Goal: Task Accomplishment & Management: Manage account settings

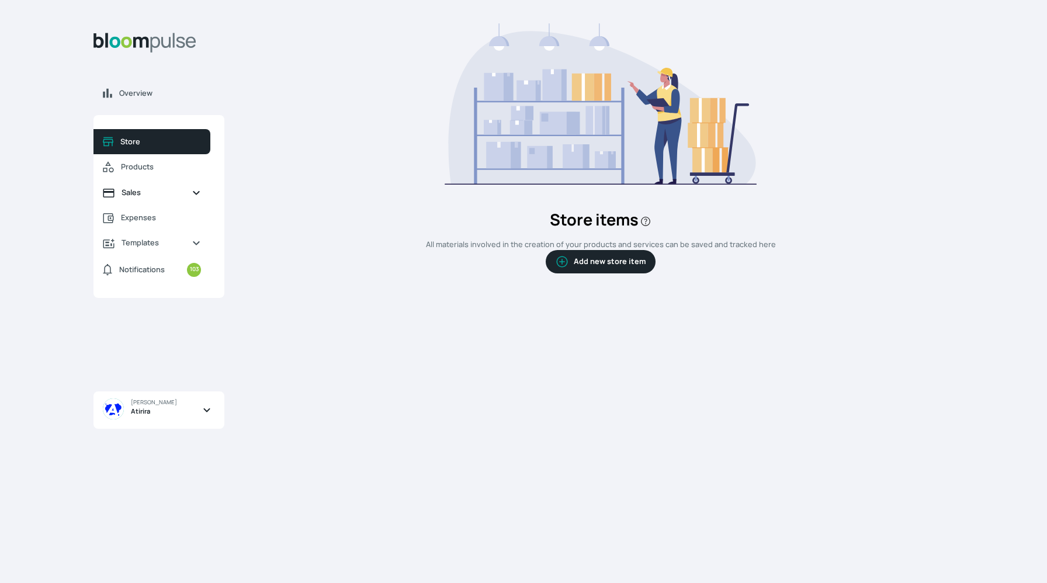
click at [145, 191] on span "Sales" at bounding box center [151, 192] width 61 height 11
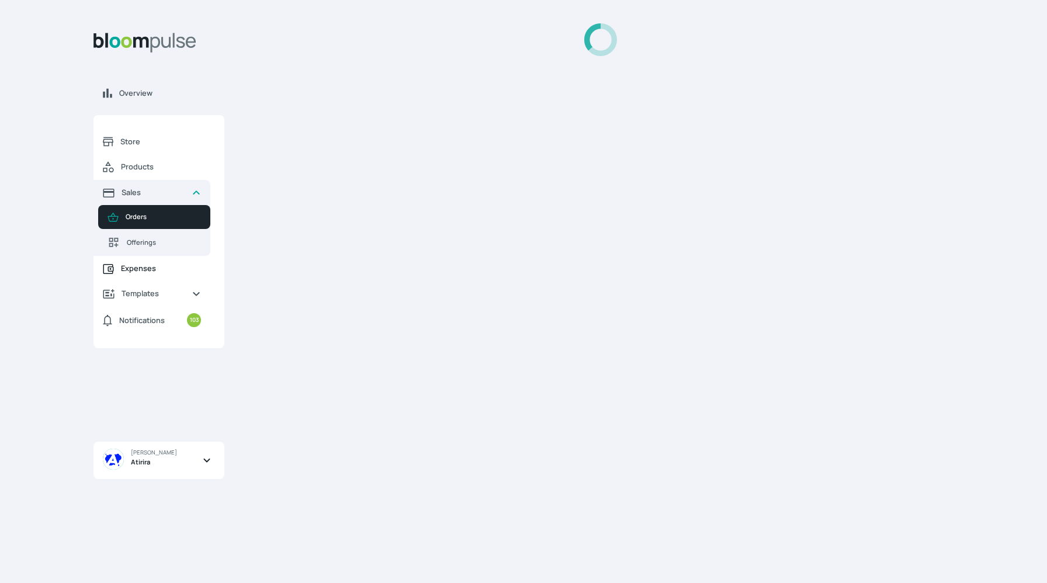
click at [146, 273] on span "Expenses" at bounding box center [161, 268] width 80 height 11
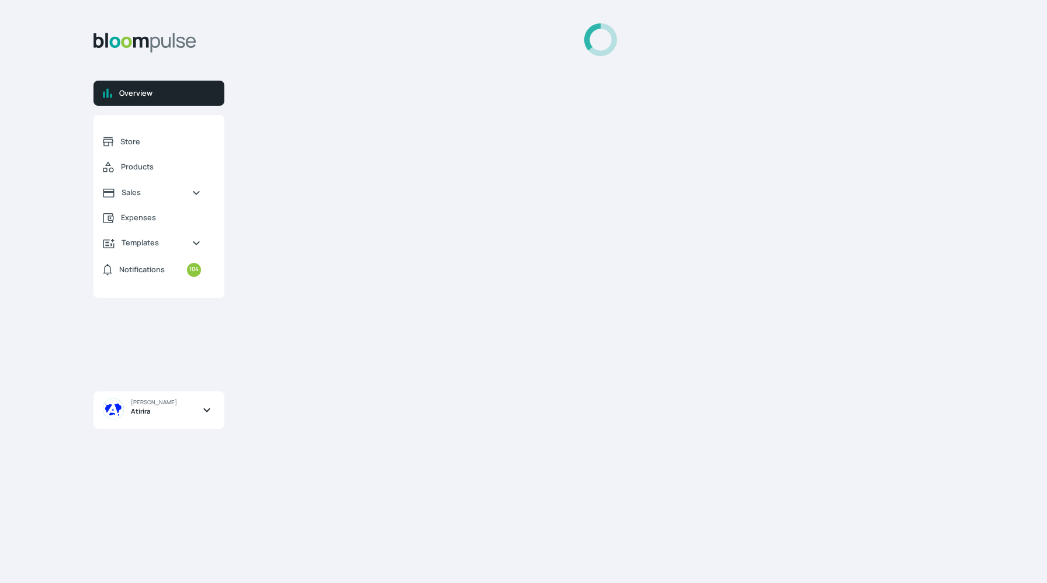
select select "2025"
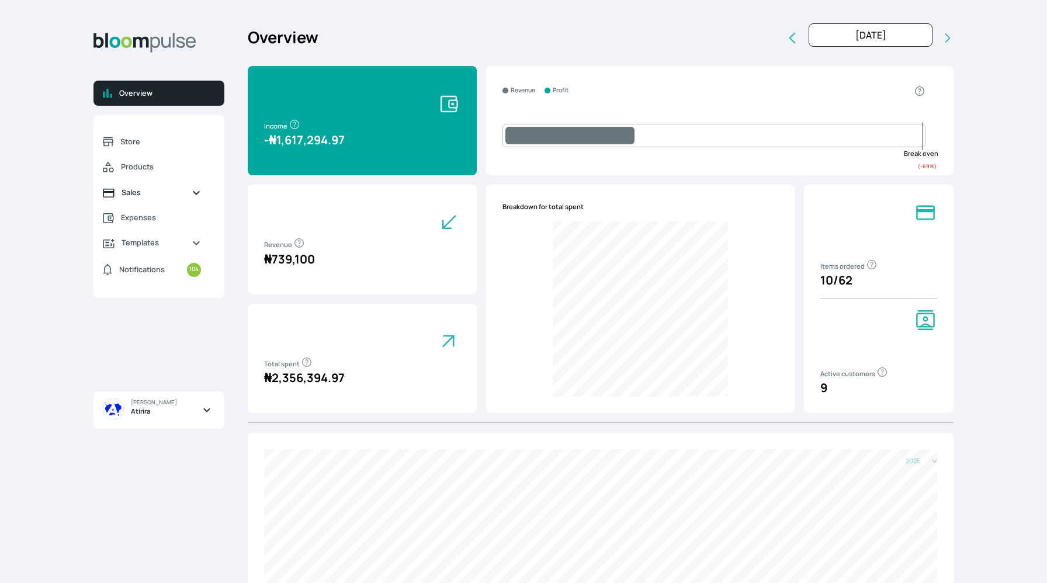
click at [172, 193] on span "Sales" at bounding box center [151, 192] width 61 height 11
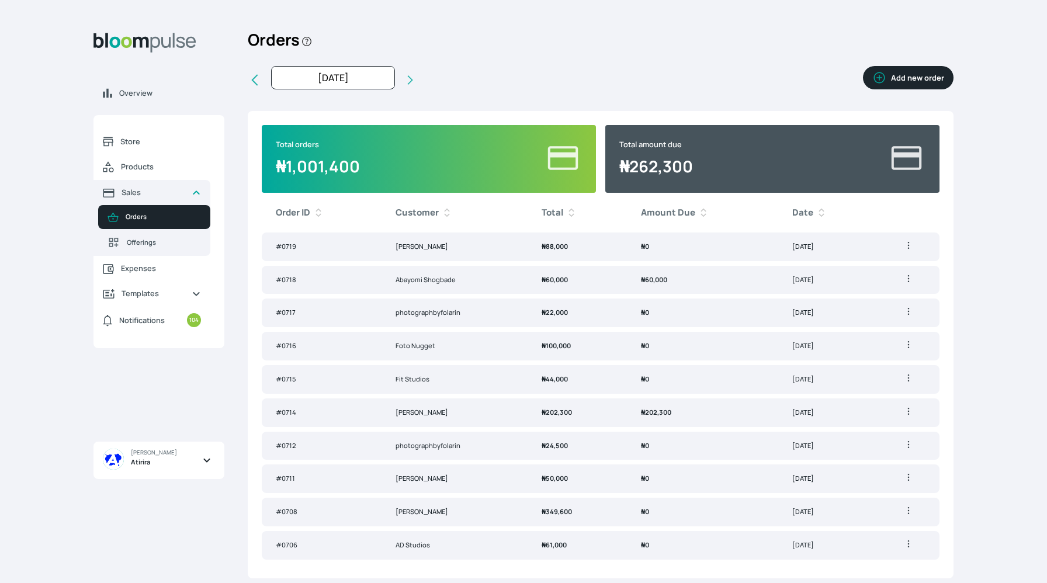
click at [701, 286] on td "₦ 60,000" at bounding box center [702, 280] width 151 height 29
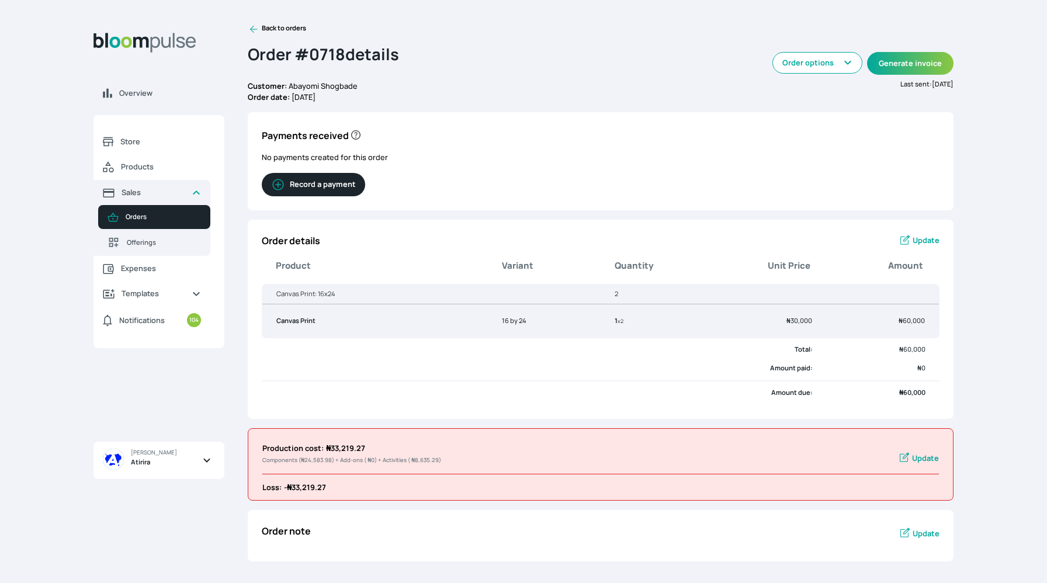
click at [342, 191] on button "Record a payment" at bounding box center [313, 184] width 103 height 23
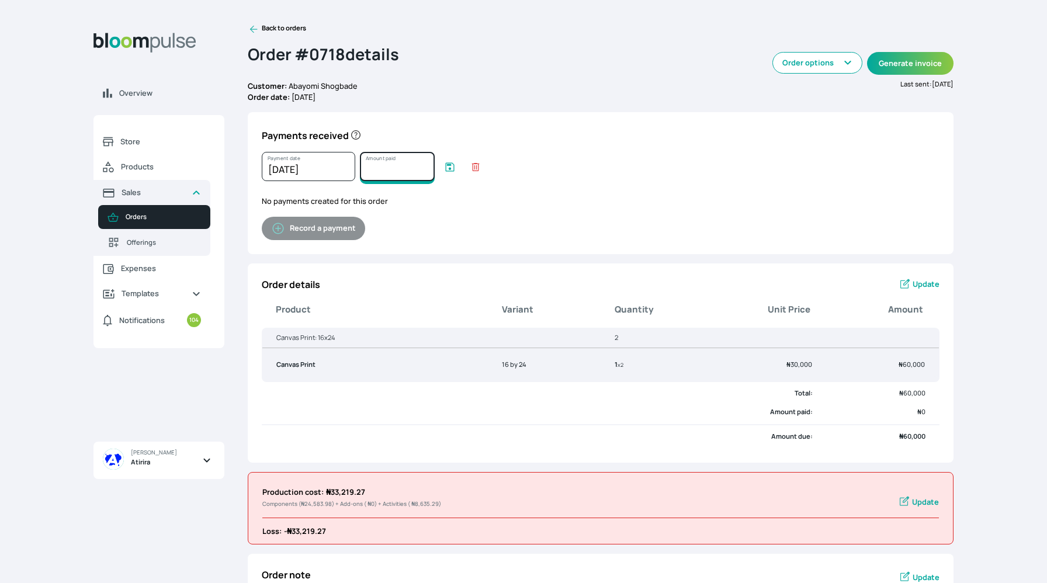
click at [400, 172] on input "Amount paid" at bounding box center [397, 166] width 75 height 29
type input "60000"
click at [447, 169] on icon "submit" at bounding box center [450, 167] width 12 height 12
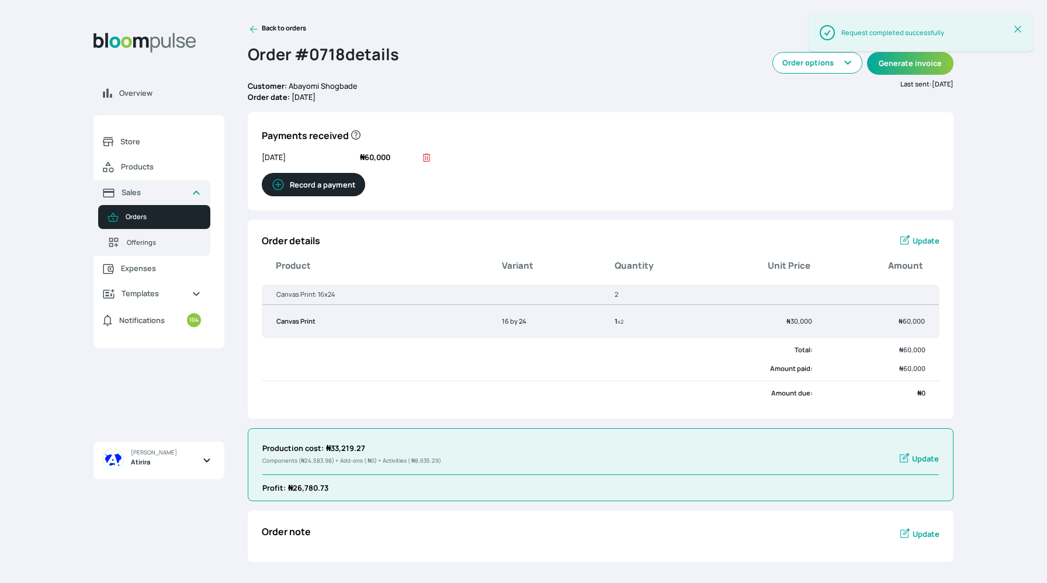
click at [256, 33] on icon at bounding box center [254, 29] width 12 height 12
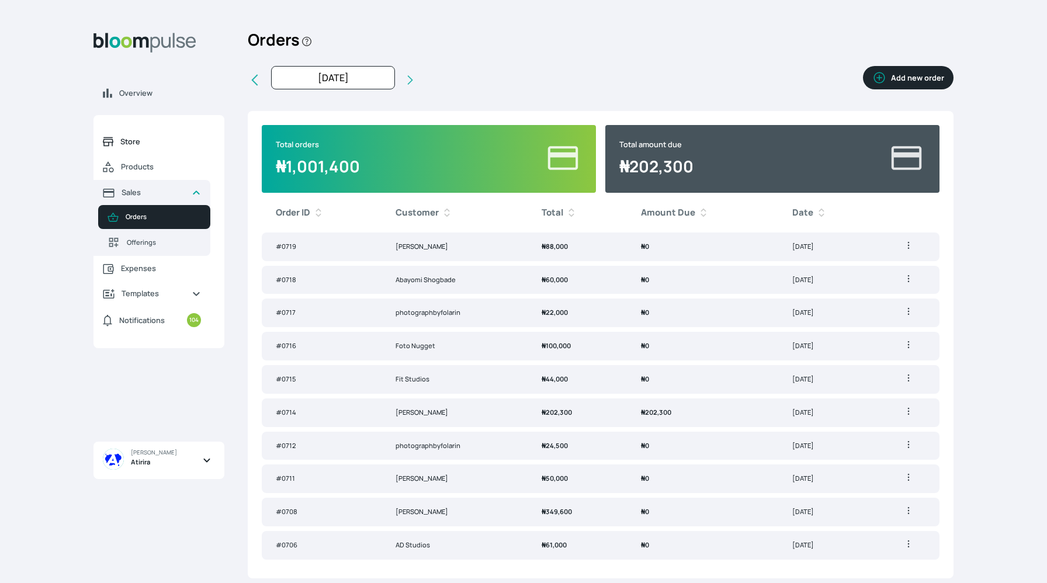
click at [117, 134] on link "Store" at bounding box center [151, 141] width 117 height 25
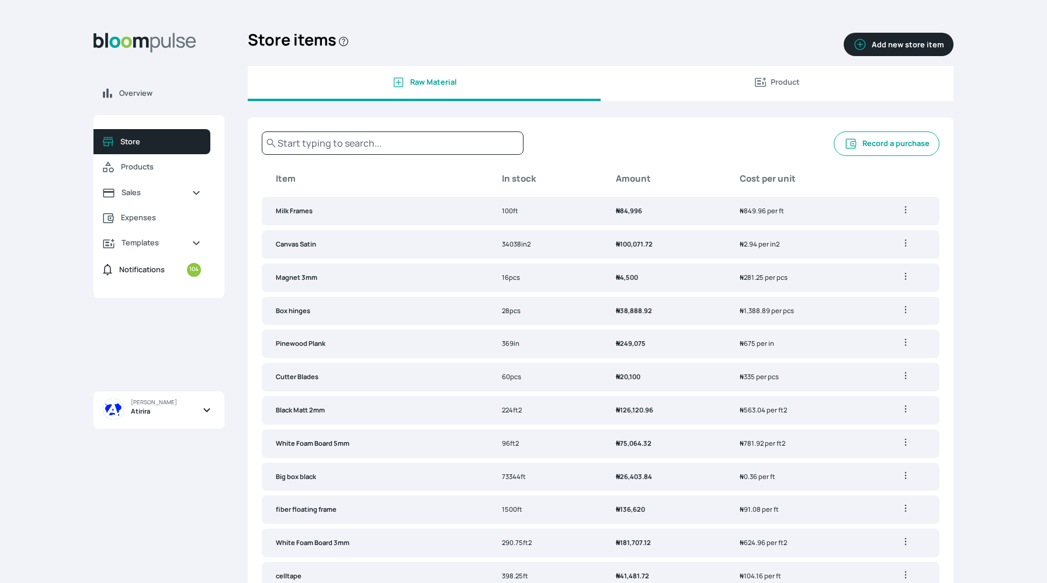
click at [151, 276] on span "Notifications 104" at bounding box center [160, 270] width 82 height 14
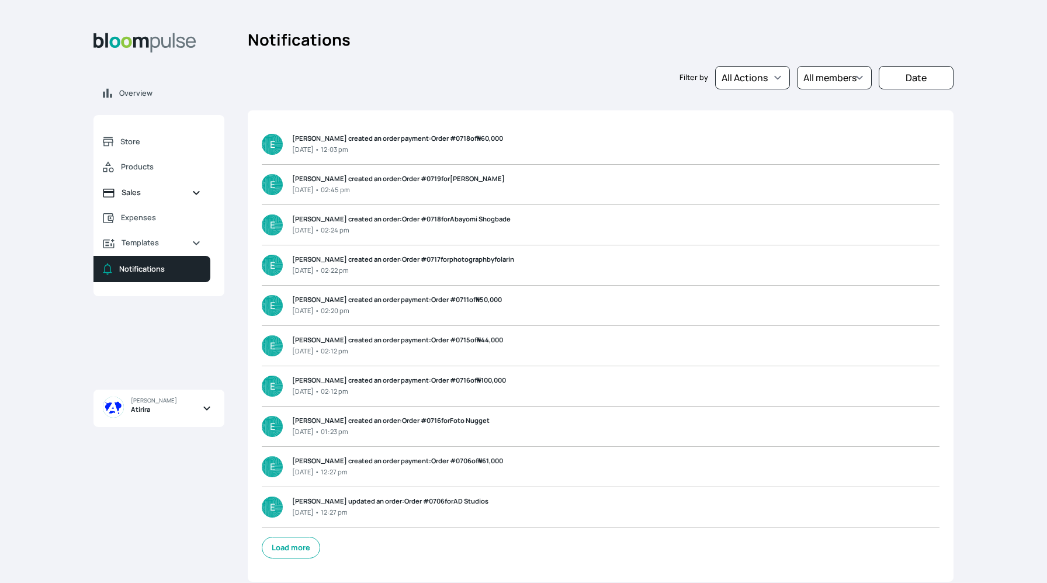
click at [141, 180] on link "Sales" at bounding box center [151, 192] width 117 height 25
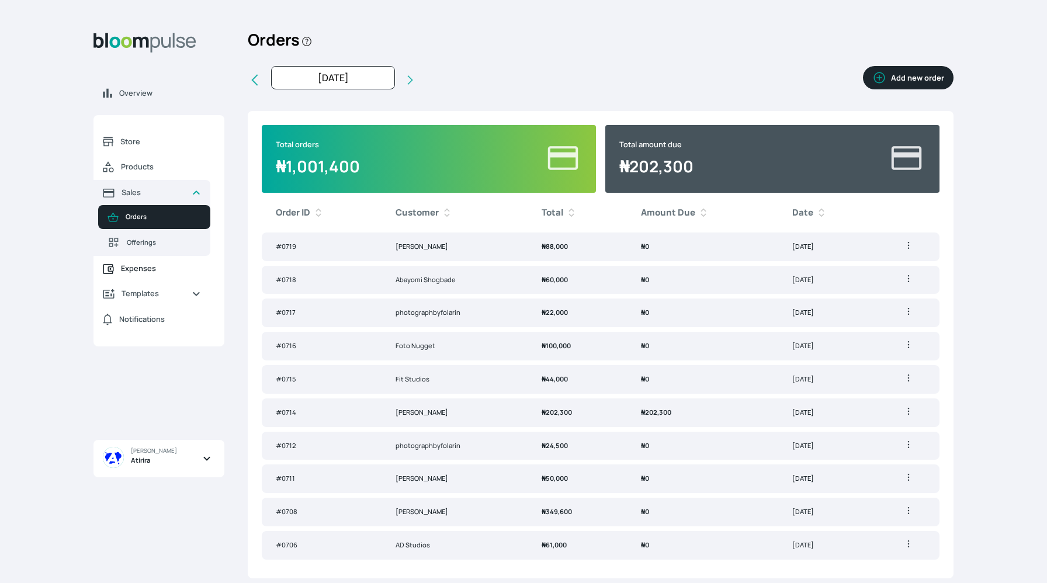
click at [161, 276] on link "Expenses" at bounding box center [151, 268] width 117 height 25
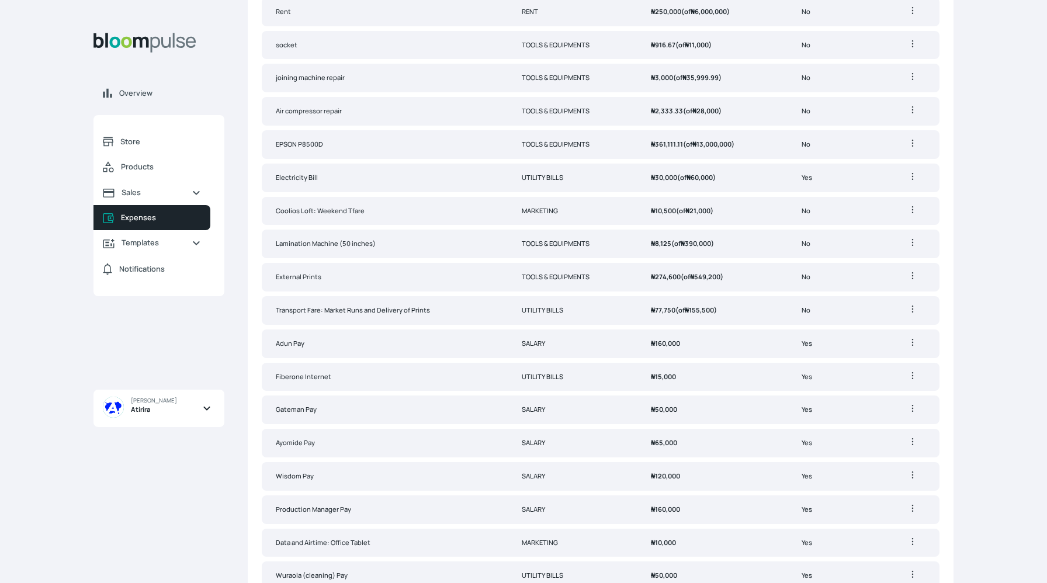
scroll to position [467, 0]
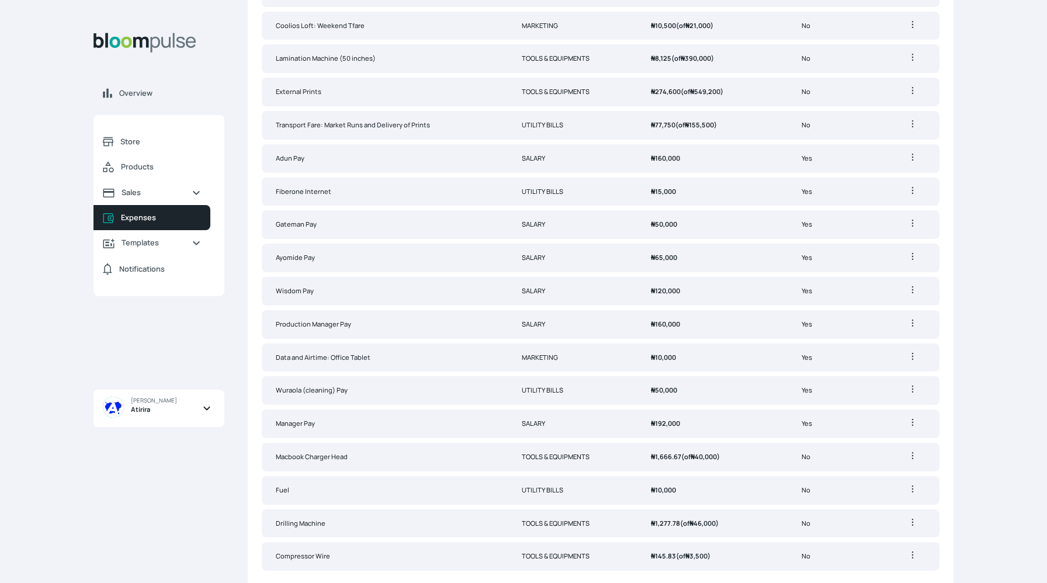
click at [617, 352] on td "MARKETING" at bounding box center [572, 357] width 129 height 29
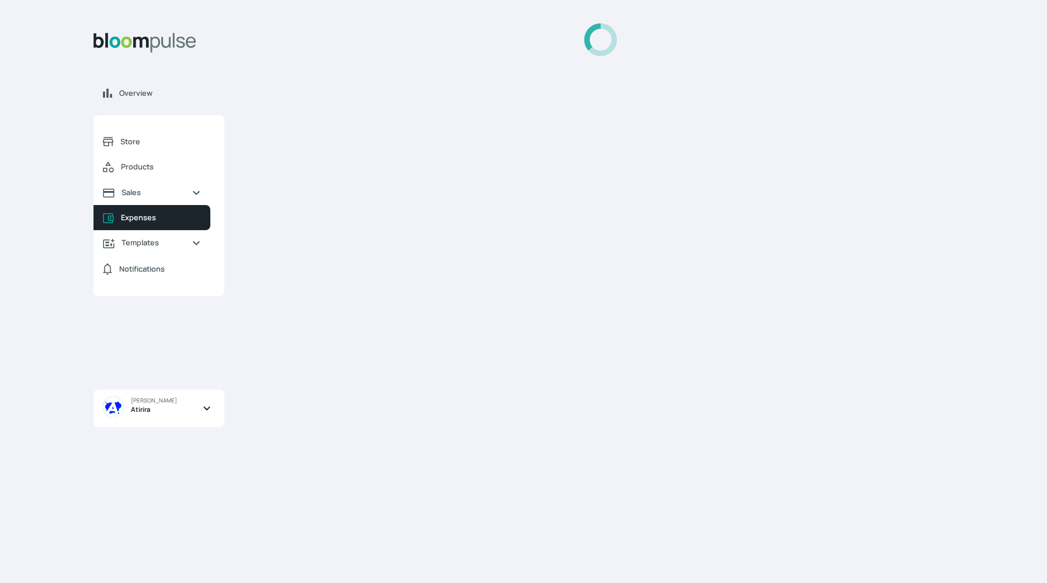
select select "2025-08-01T00:00:00Z"
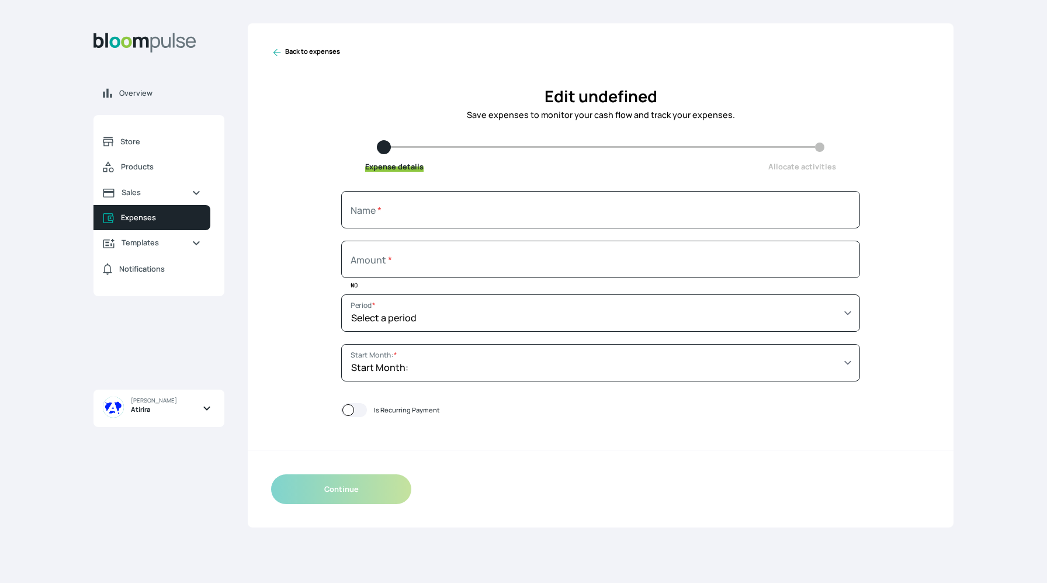
click at [276, 55] on icon at bounding box center [277, 53] width 8 height 8
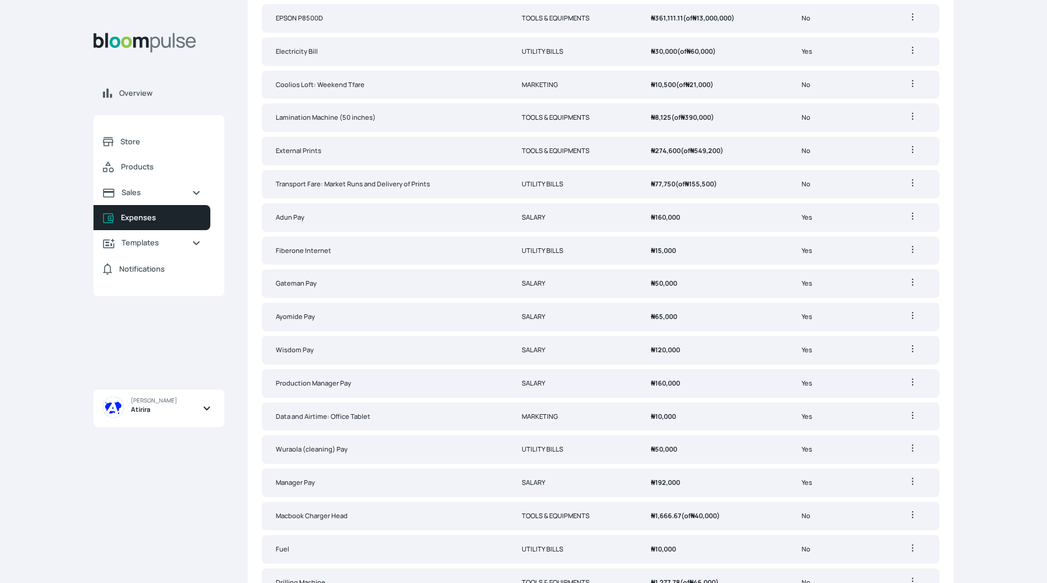
scroll to position [409, 0]
click at [377, 408] on td "Data and Airtime: Office Tablet" at bounding box center [385, 415] width 246 height 29
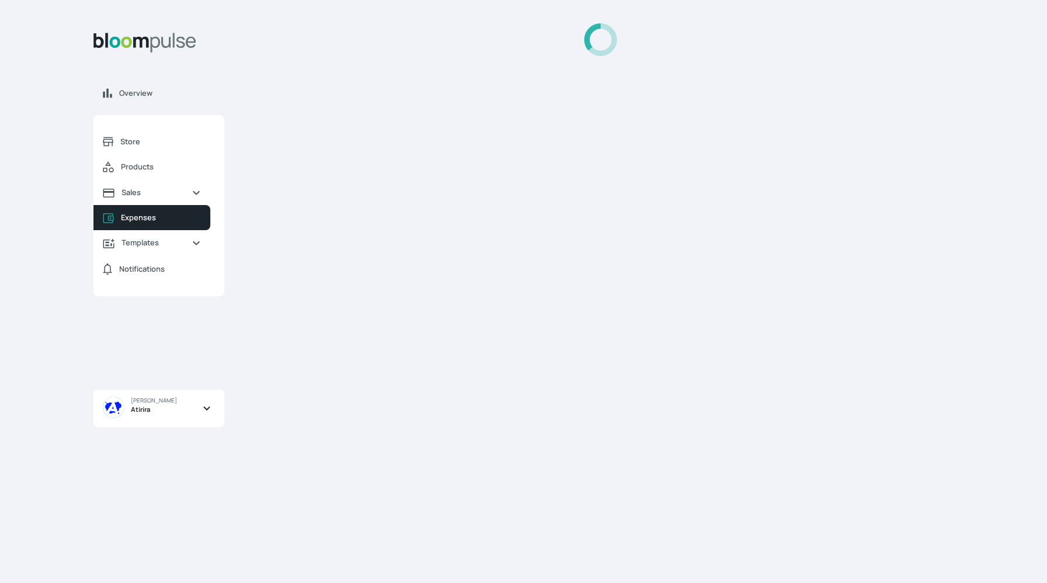
select select "MONTH"
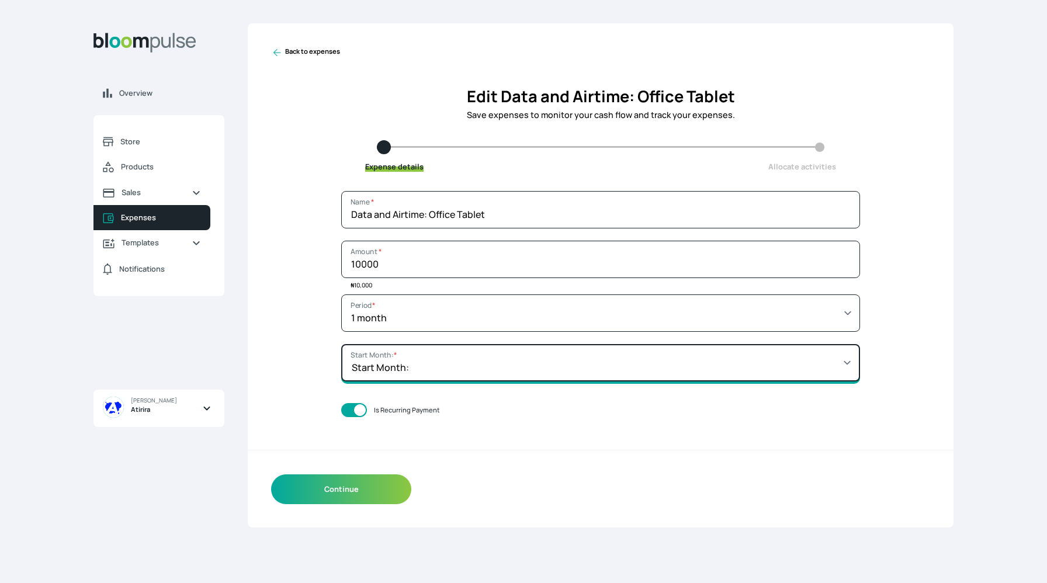
click at [402, 376] on select "Start Month: Jan 2021 Feb 2021 Mar 2021 Apr 2021 May 2021 Jun 2021 Jul 2021 Aug…" at bounding box center [600, 362] width 519 height 37
select select "2025-01-01T00:00:00Z"
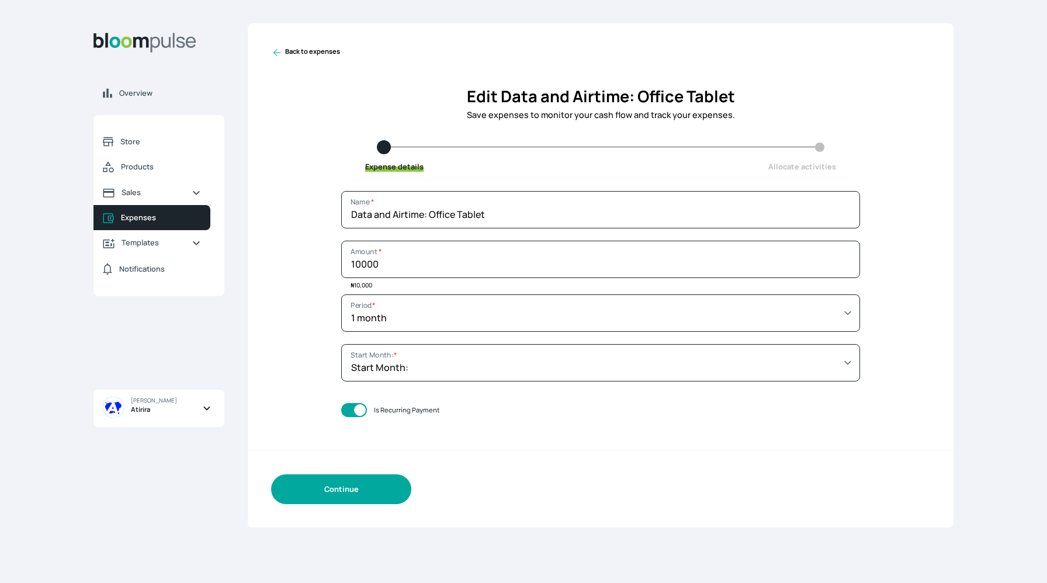
click at [375, 487] on button "Continue" at bounding box center [341, 489] width 140 height 30
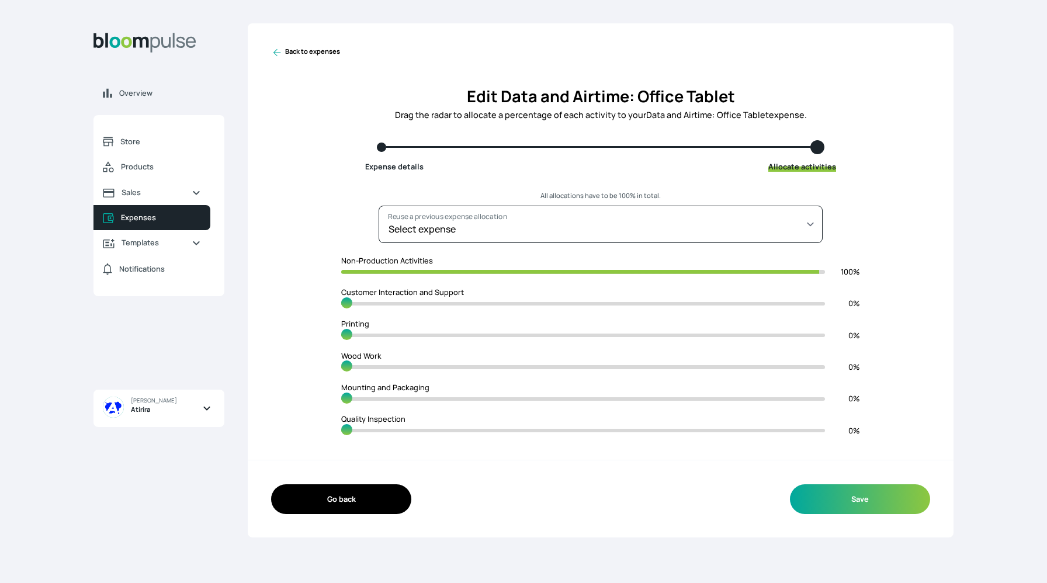
type input "99"
type input "1"
type input "98"
type input "2"
type input "97"
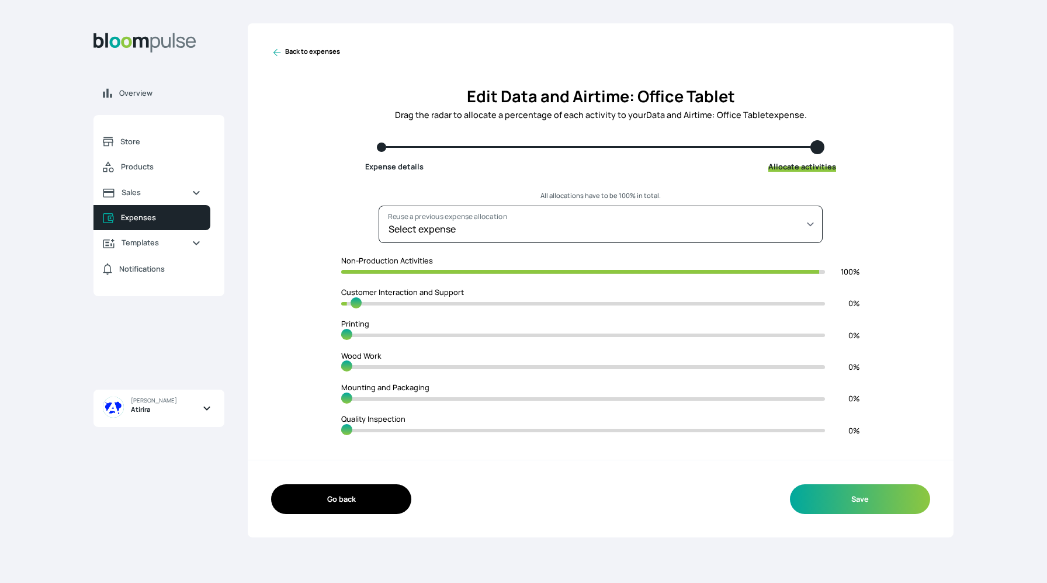
type input "3"
type input "96"
type input "4"
type input "95"
type input "5"
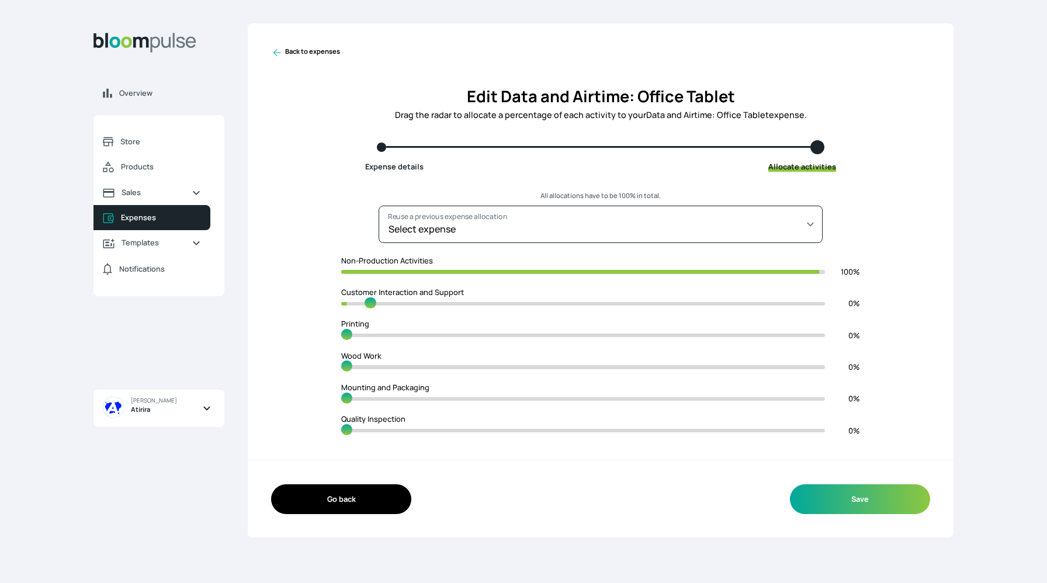
type input "94"
type input "6"
type input "93"
type input "7"
type input "91"
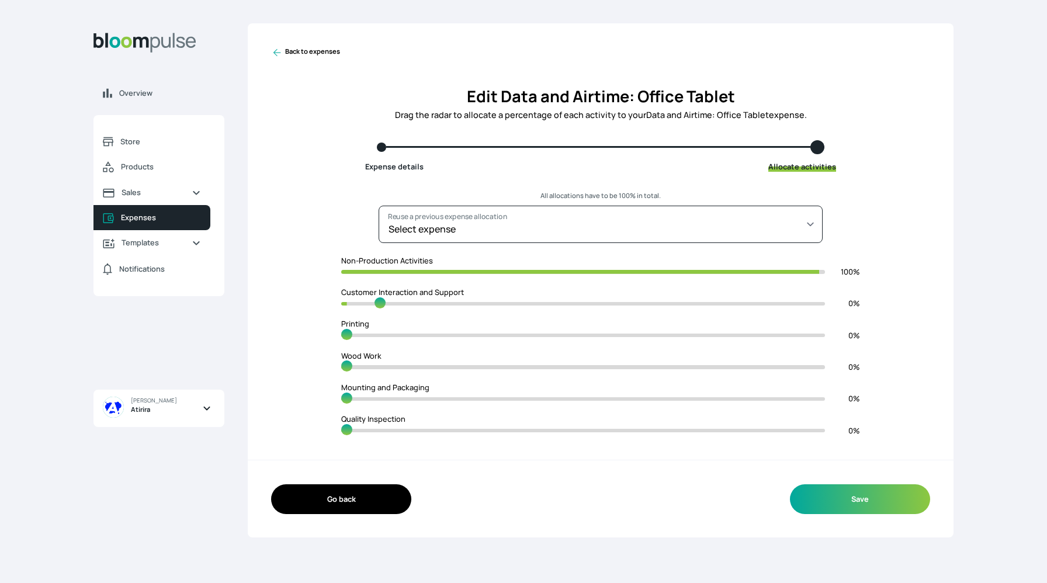
type input "9"
type input "90"
type input "10"
type input "89"
type input "11"
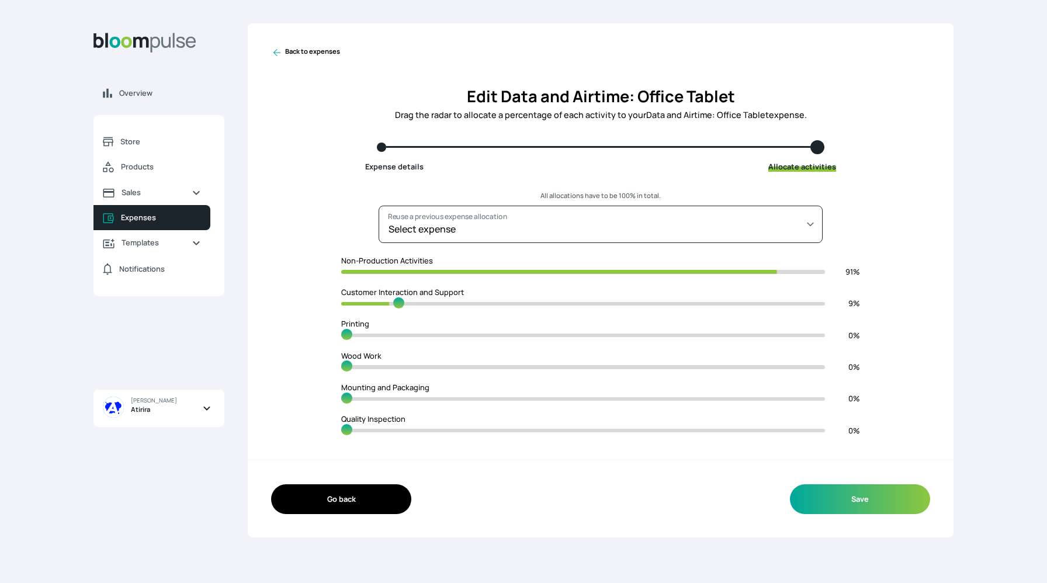
type input "88"
type input "12"
type input "87"
type input "13"
type input "86"
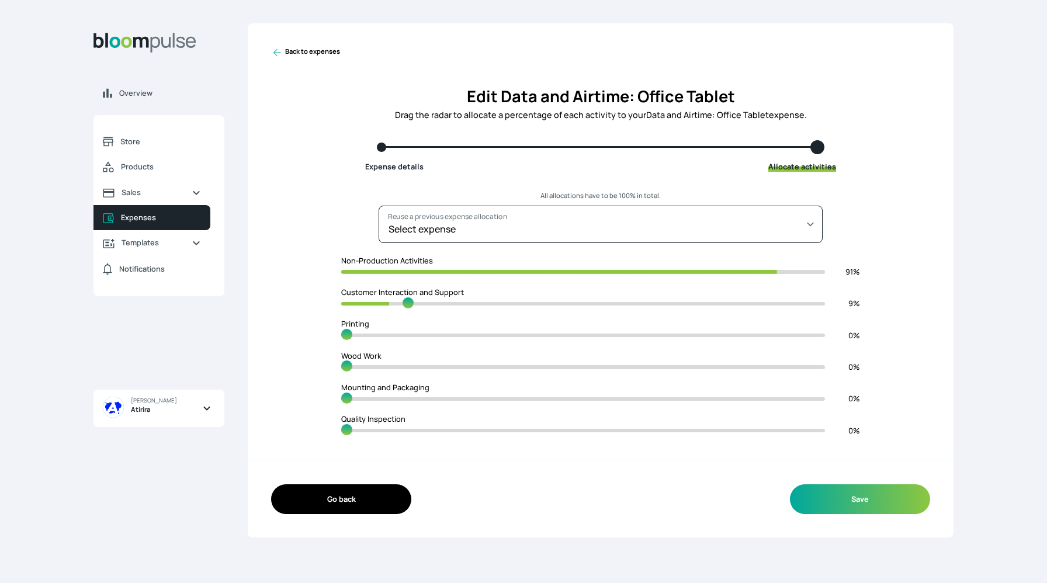
type input "14"
type input "85"
type input "15"
type input "84"
type input "16"
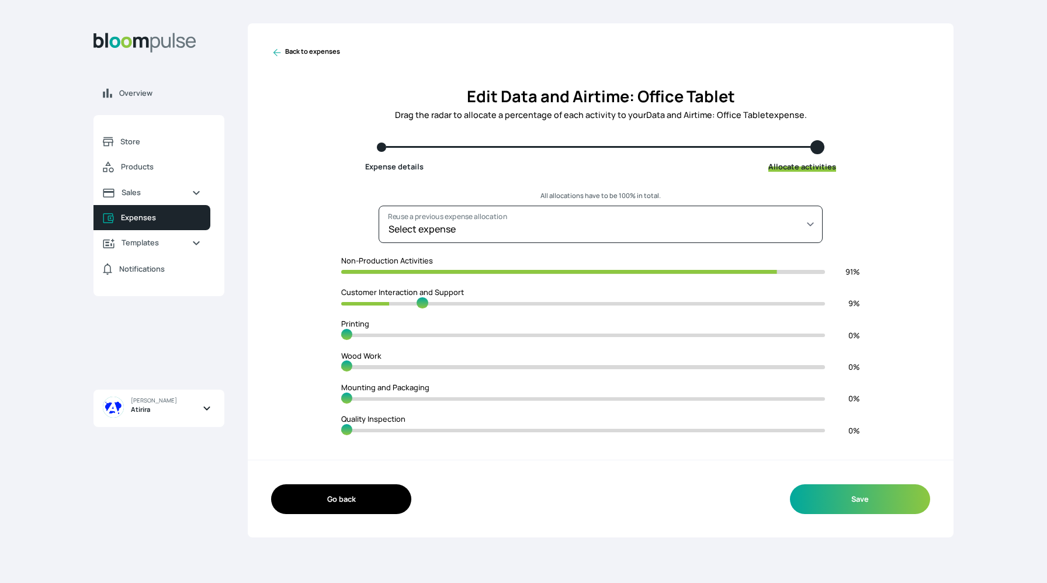
type input "83"
type input "17"
type input "82"
type input "18"
type input "80"
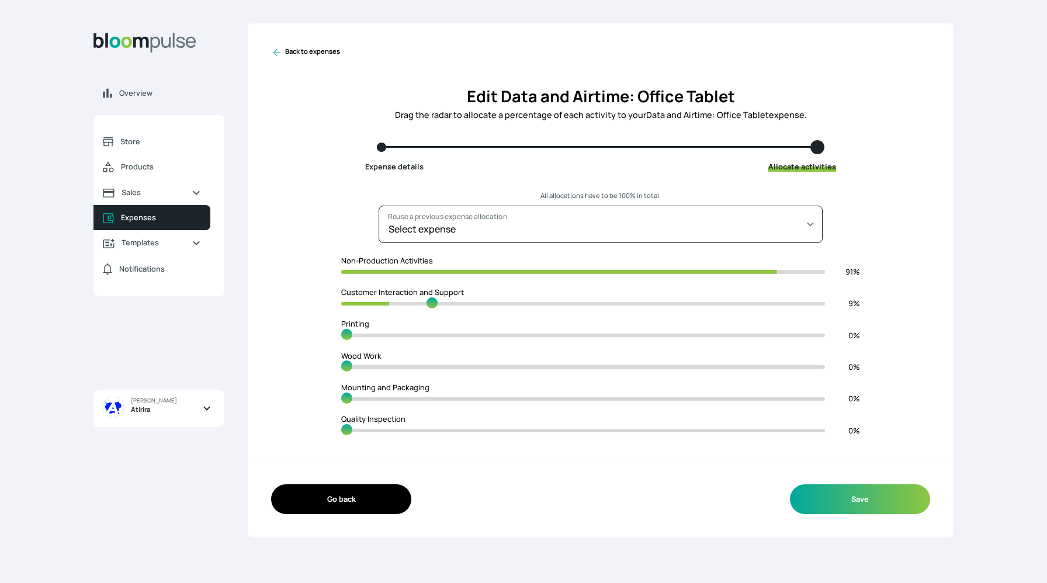
type input "20"
type input "79"
type input "21"
type input "77"
type input "23"
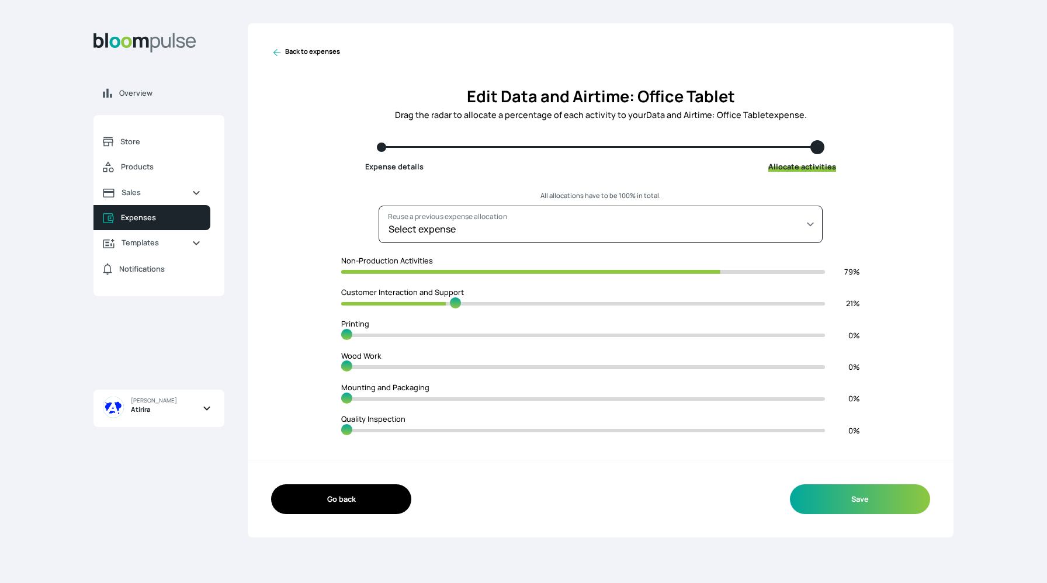
type input "75"
type input "25"
type input "74"
type input "26"
type input "72"
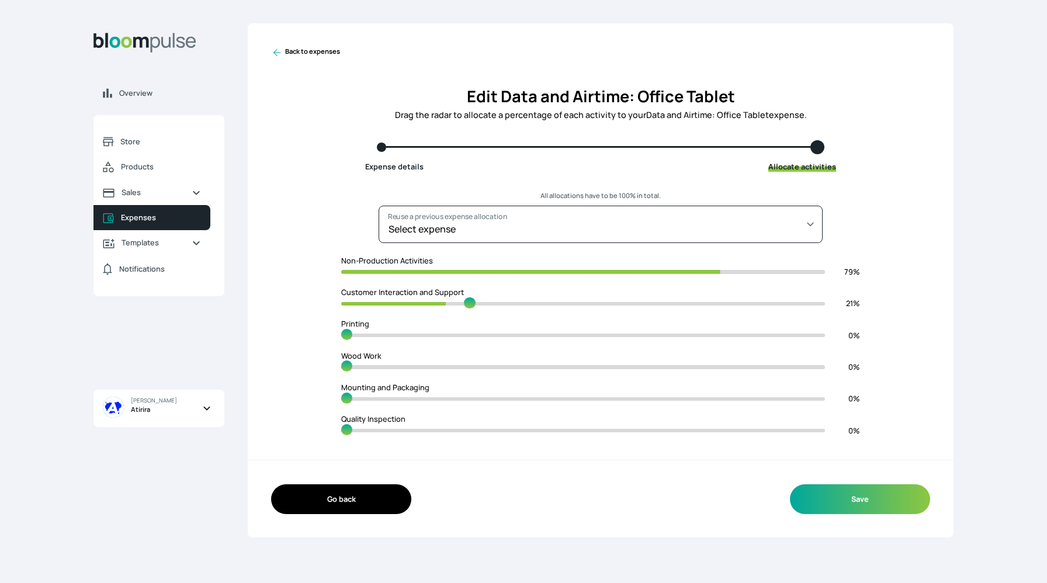
type input "28"
type input "71"
type input "29"
type input "70"
type input "30"
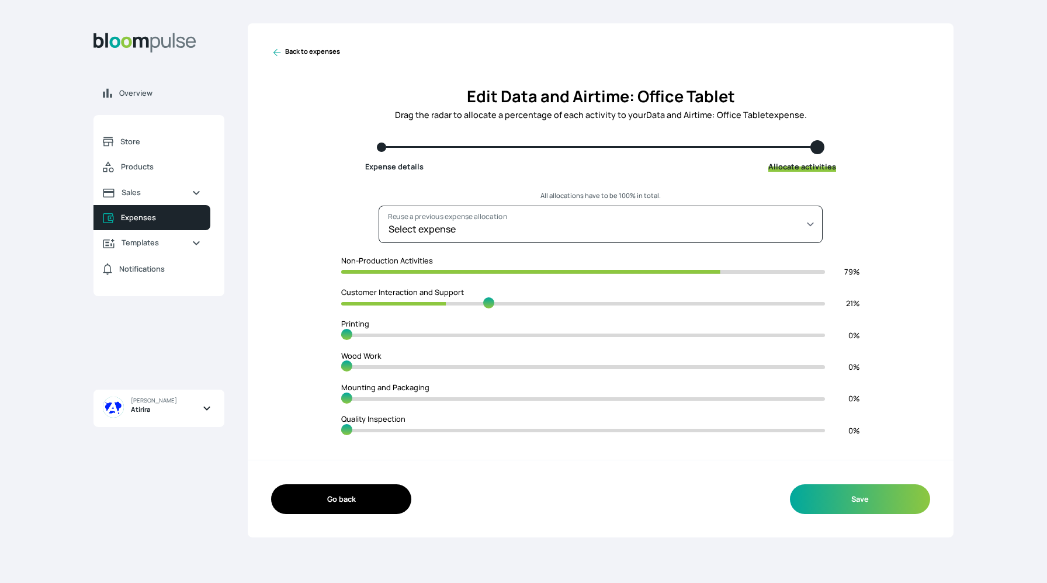
type input "69"
type input "31"
type input "68"
type input "32"
type input "67"
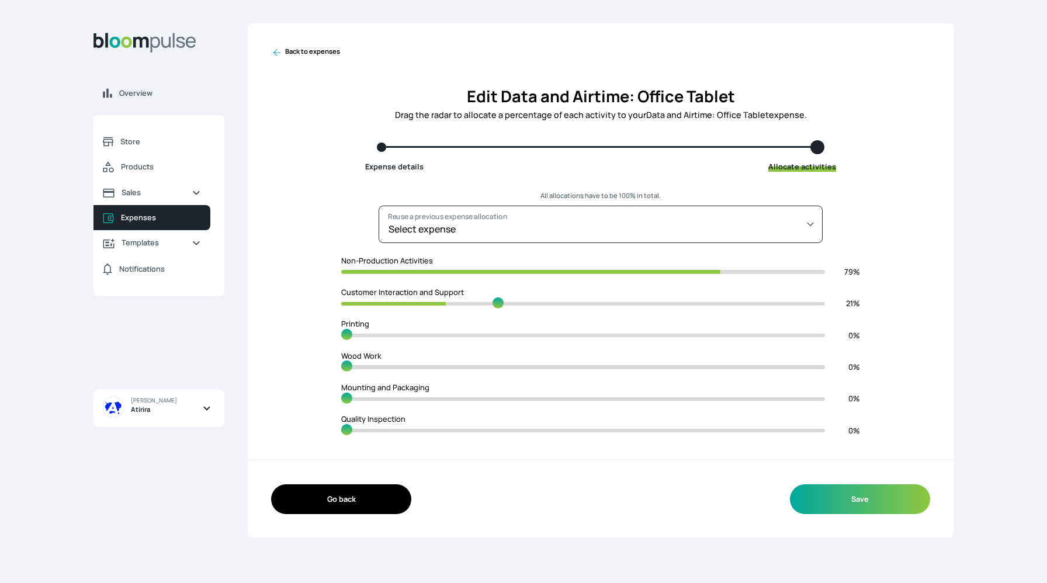
type input "33"
type input "66"
type input "34"
type input "65"
type input "35"
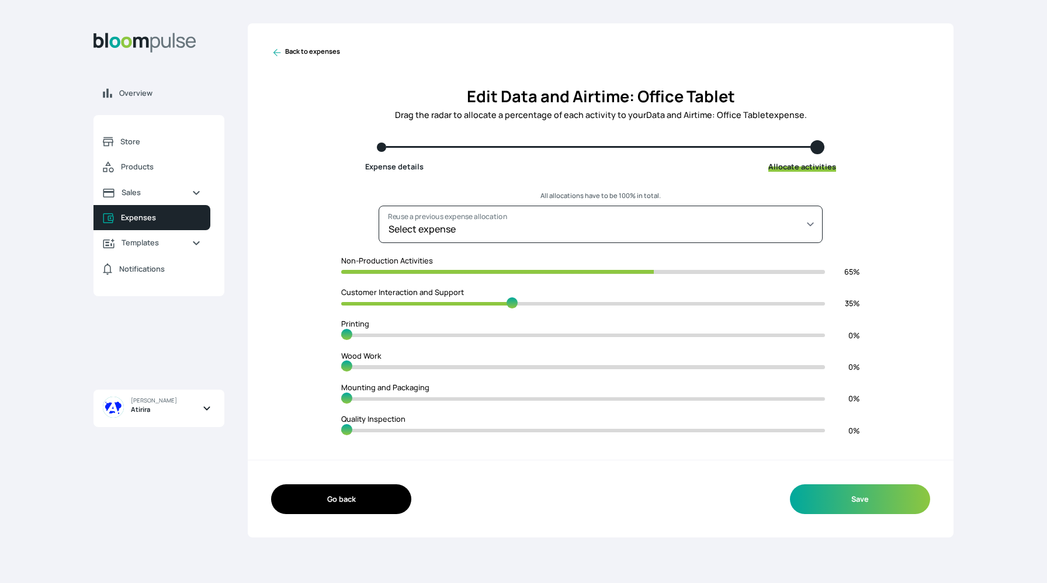
type input "64"
type input "36"
type input "63"
type input "37"
type input "62"
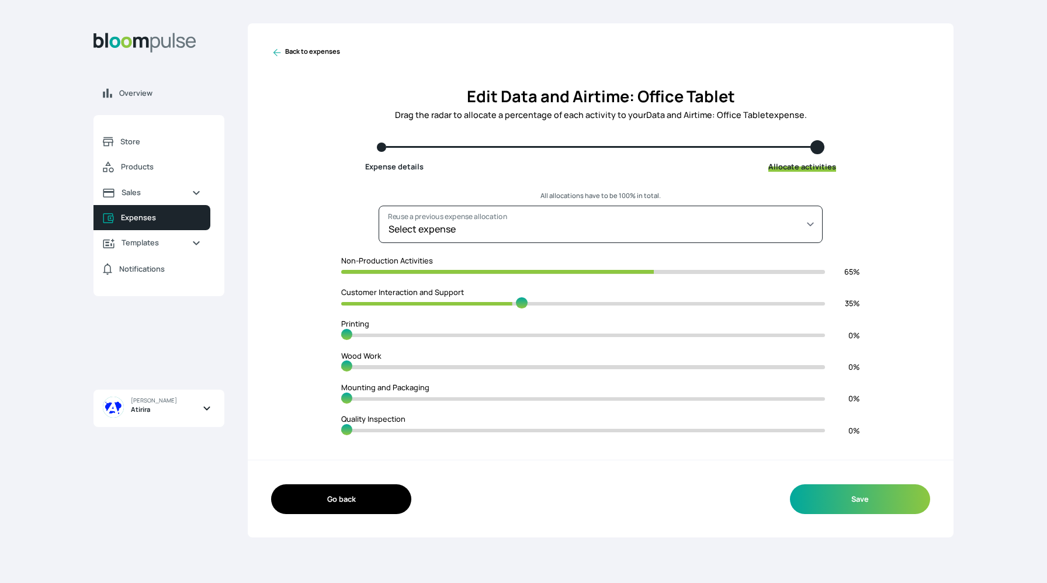
type input "38"
type input "61"
type input "39"
type input "60"
type input "40"
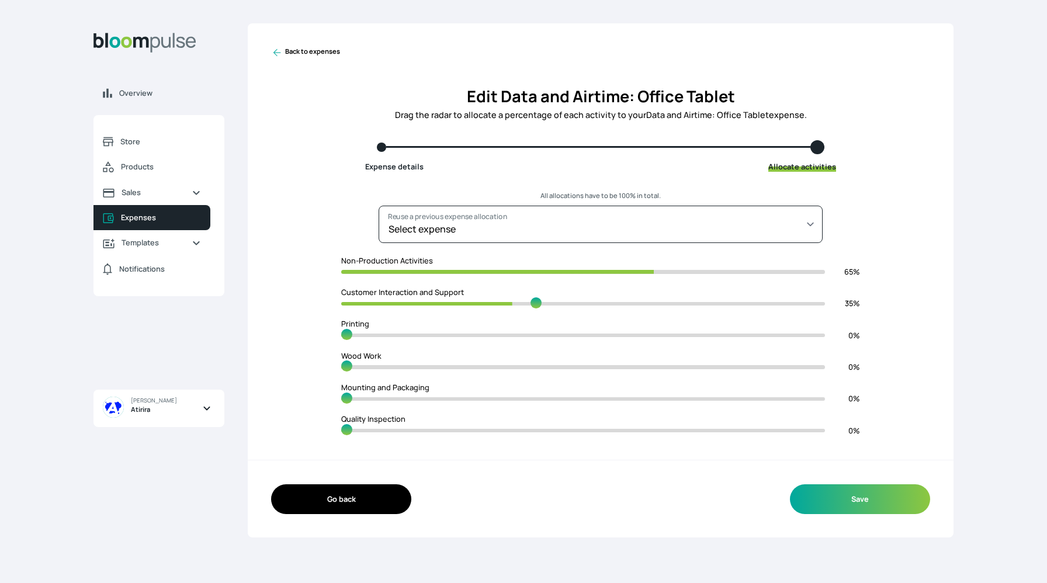
type input "59"
type input "41"
type input "58"
type input "42"
type input "57"
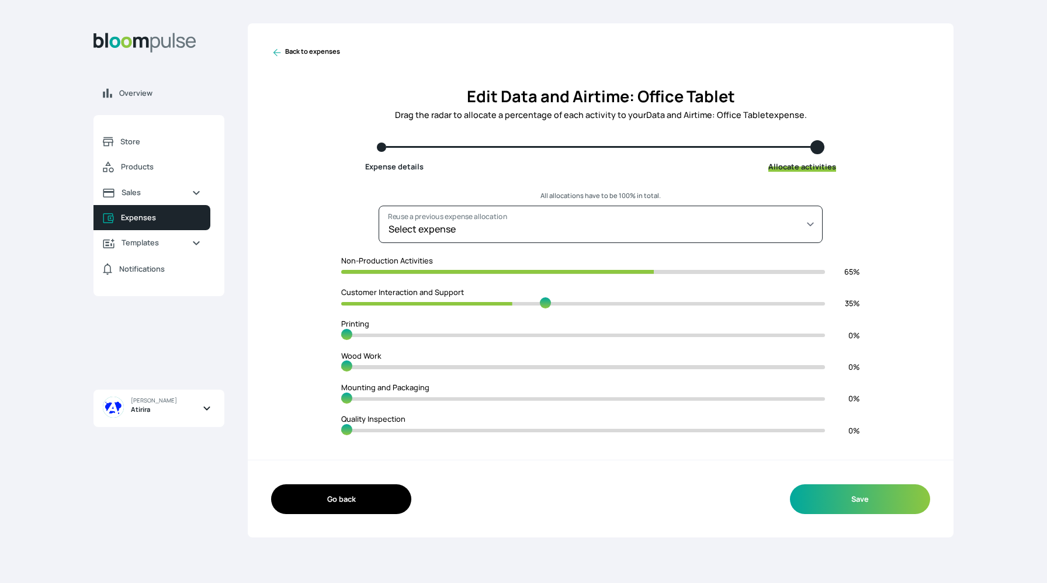
type input "43"
type input "56"
type input "44"
type input "55"
type input "45"
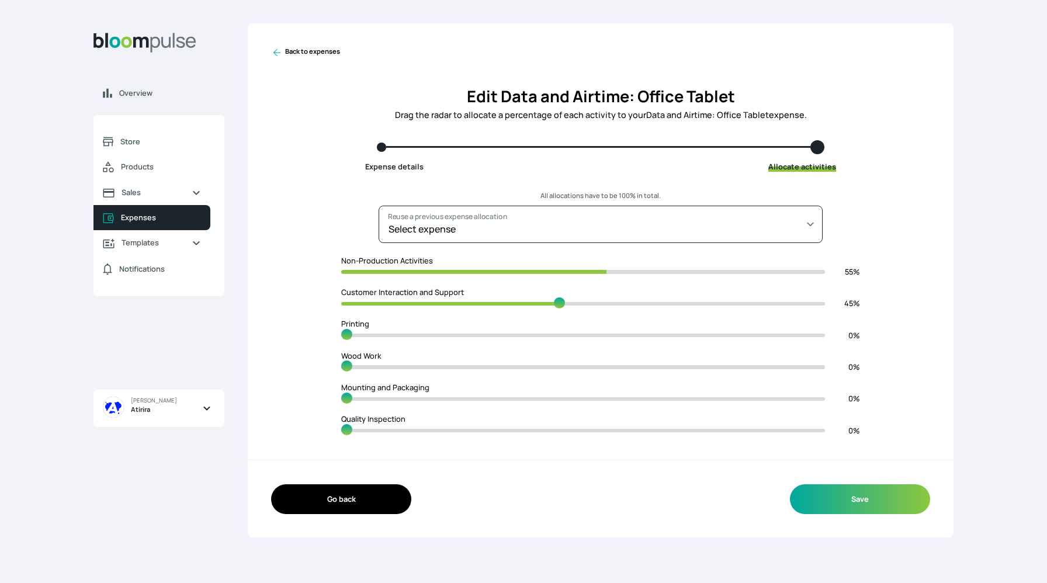
type input "54"
type input "46"
type input "53"
type input "47"
type input "52"
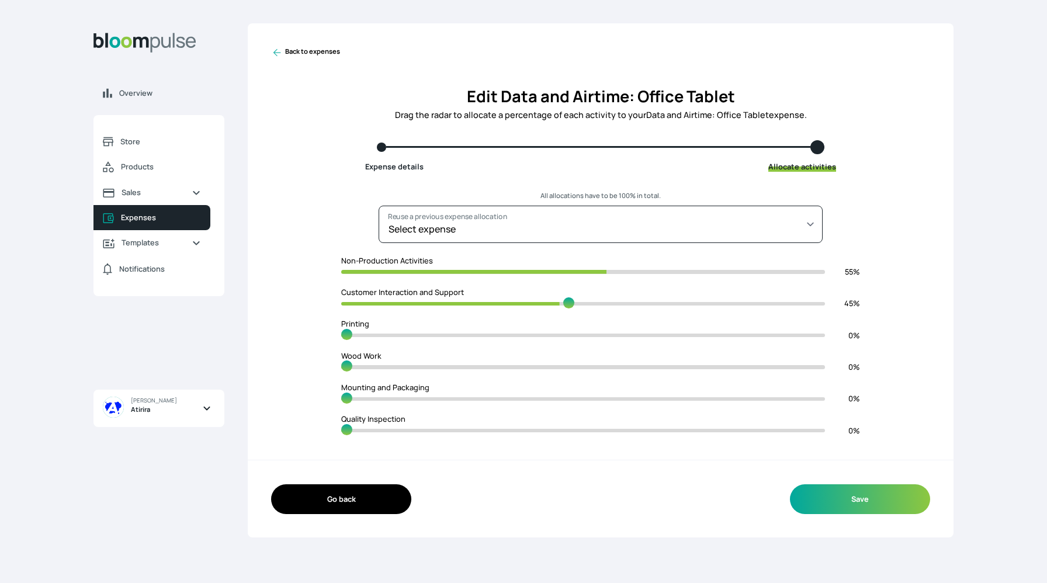
type input "48"
type input "51"
type input "49"
type input "50"
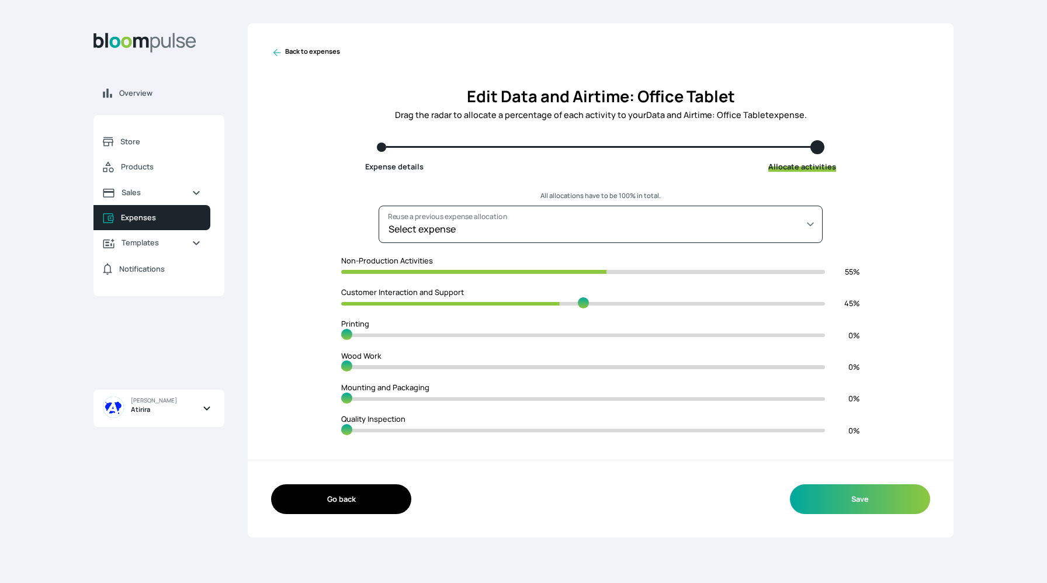
type input "49"
type input "51"
type input "48"
type input "52"
type input "47"
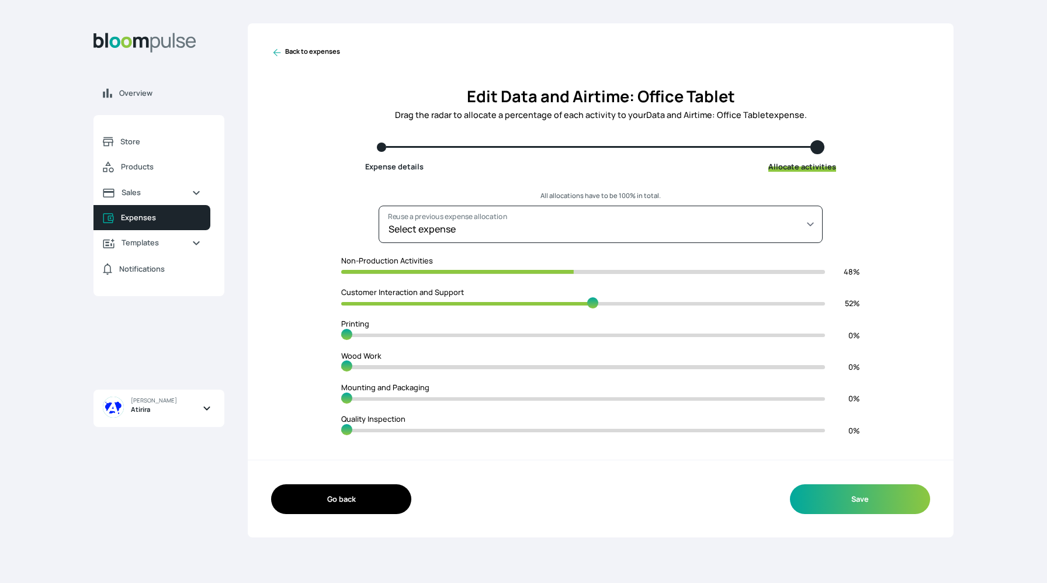
type input "53"
type input "46"
type input "54"
type input "45"
type input "55"
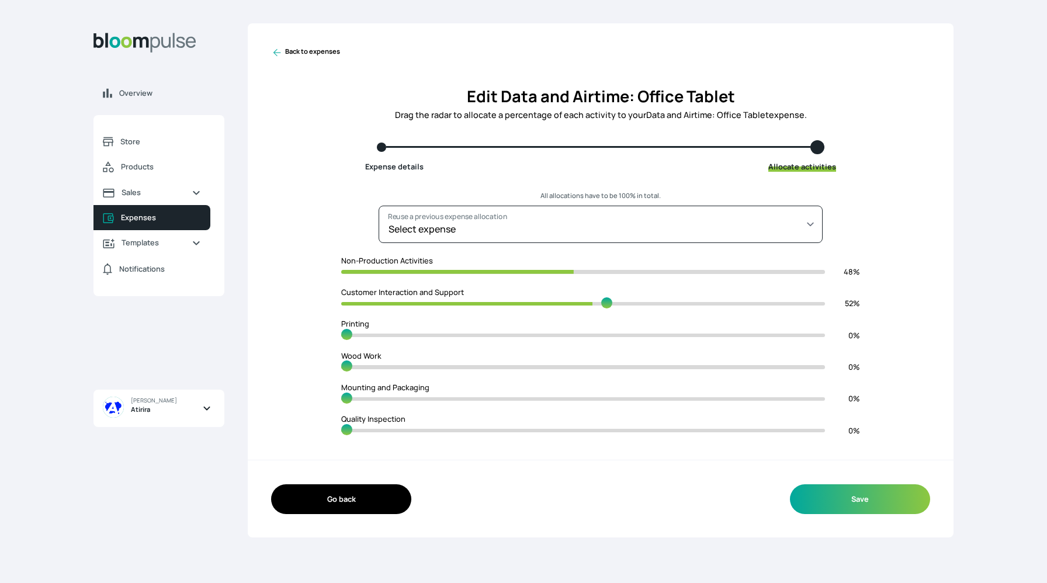
type input "44"
type input "56"
type input "43"
type input "57"
type input "42"
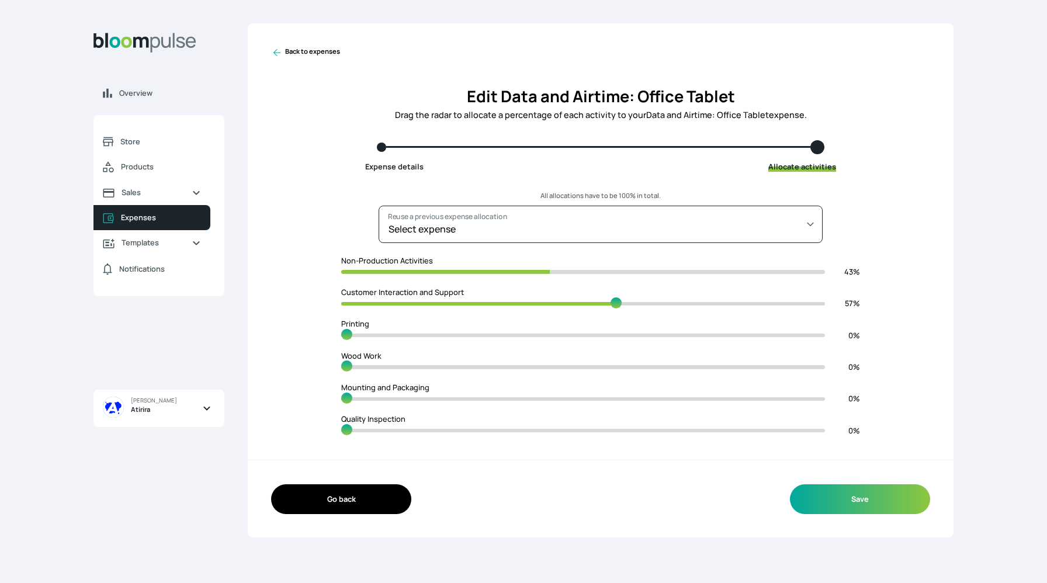
type input "58"
type input "41"
type input "59"
type input "40"
type input "60"
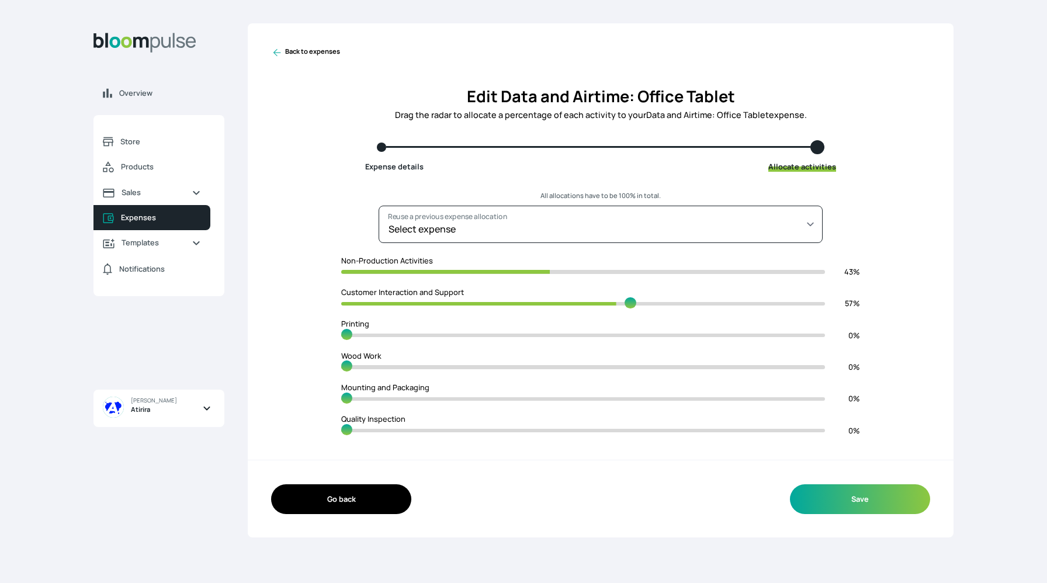
type input "39"
type input "61"
type input "38"
type input "62"
type input "37"
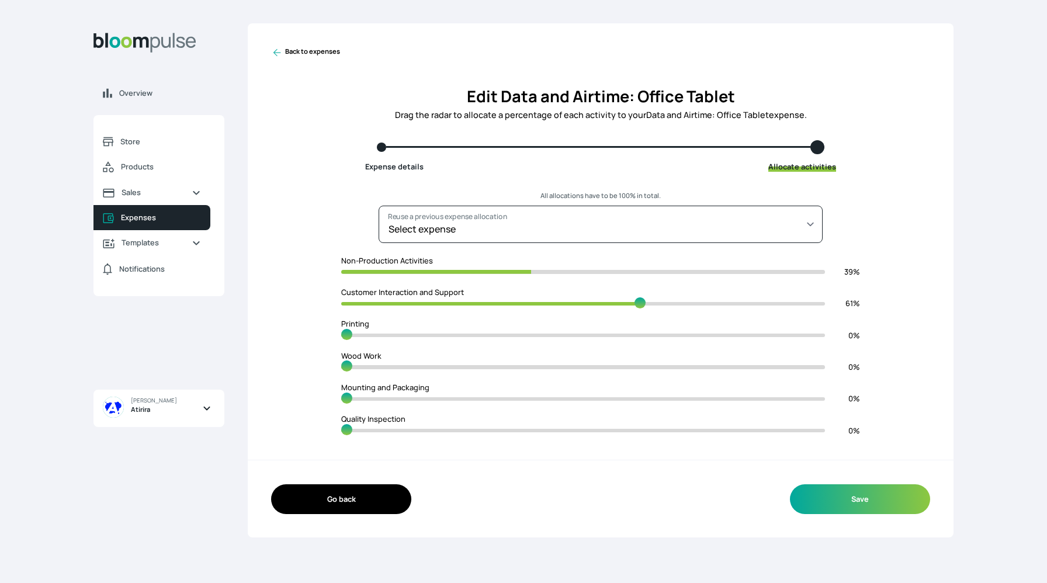
type input "63"
type input "36"
type input "64"
type input "35"
type input "65"
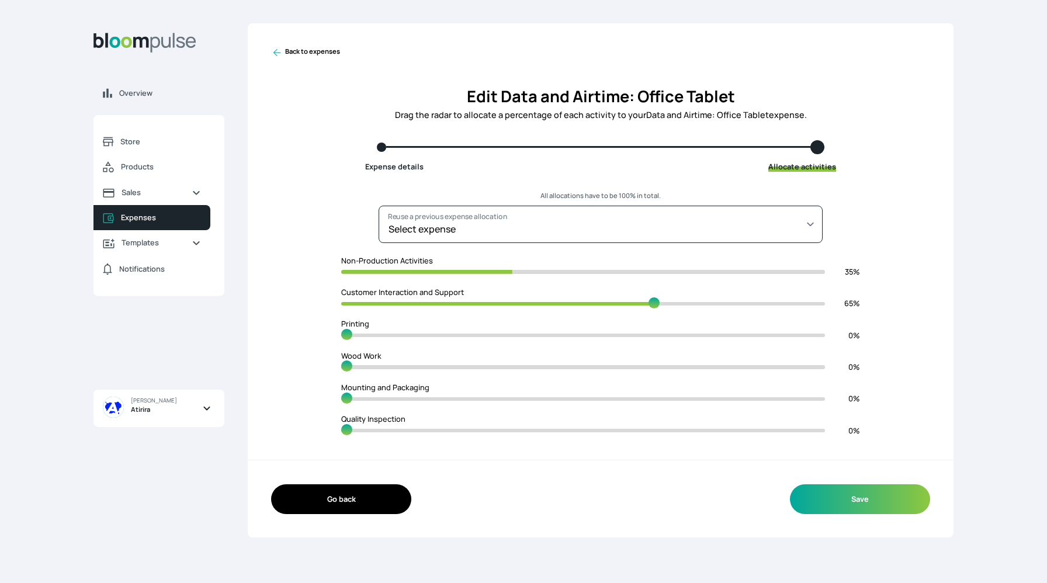
type input "34"
type input "66"
type input "33"
type input "67"
type input "32"
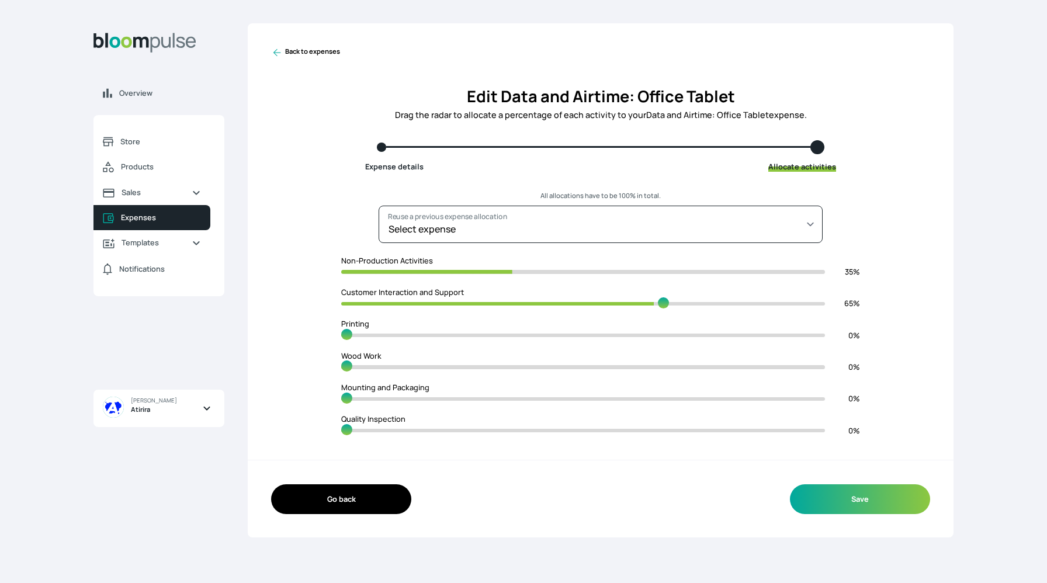
type input "68"
type input "31"
type input "69"
type input "30"
type input "70"
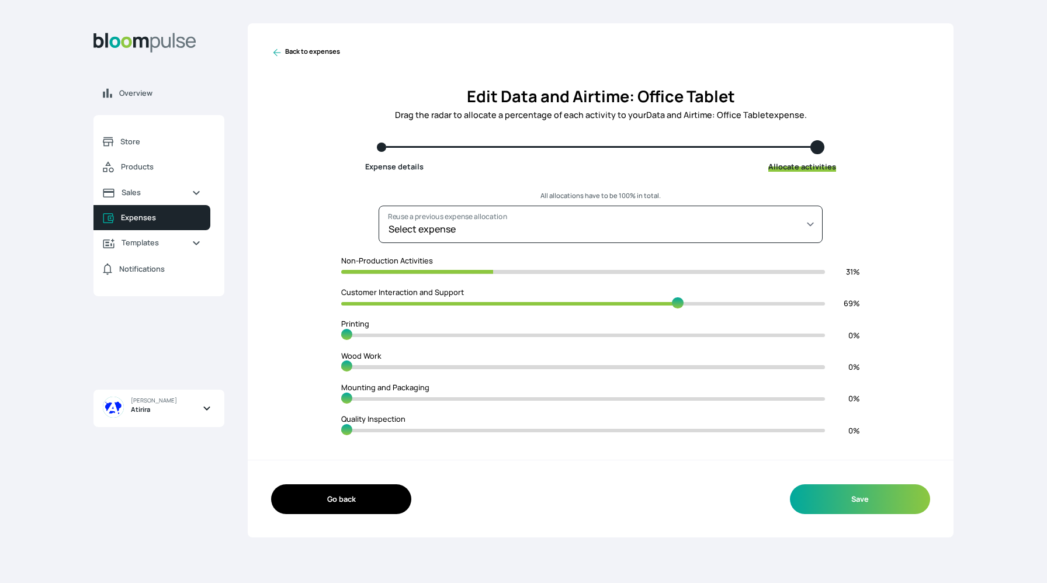
type input "29"
type input "71"
type input "28"
type input "72"
type input "27"
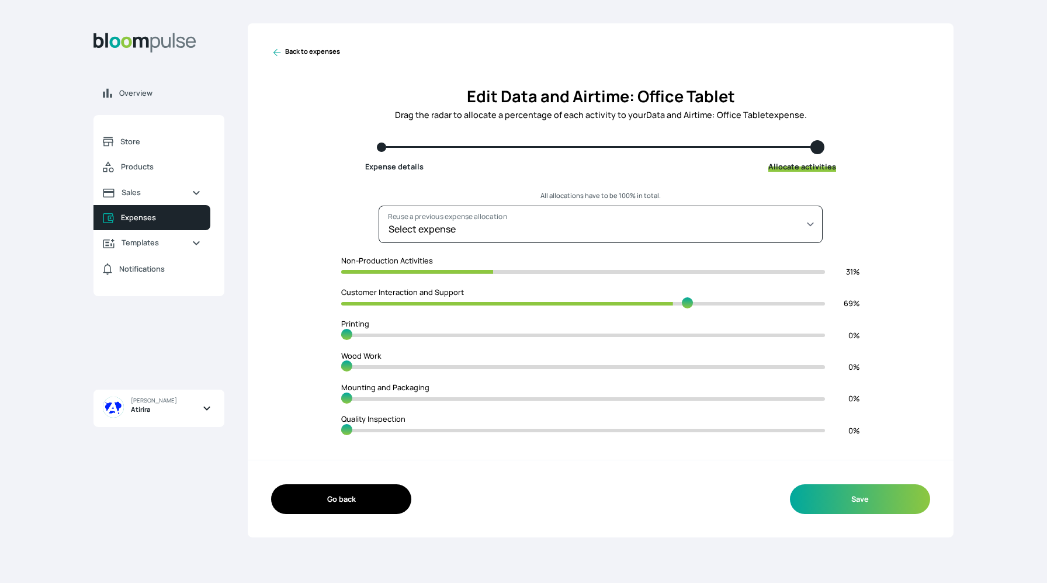
type input "73"
type input "26"
type input "74"
type input "25"
type input "75"
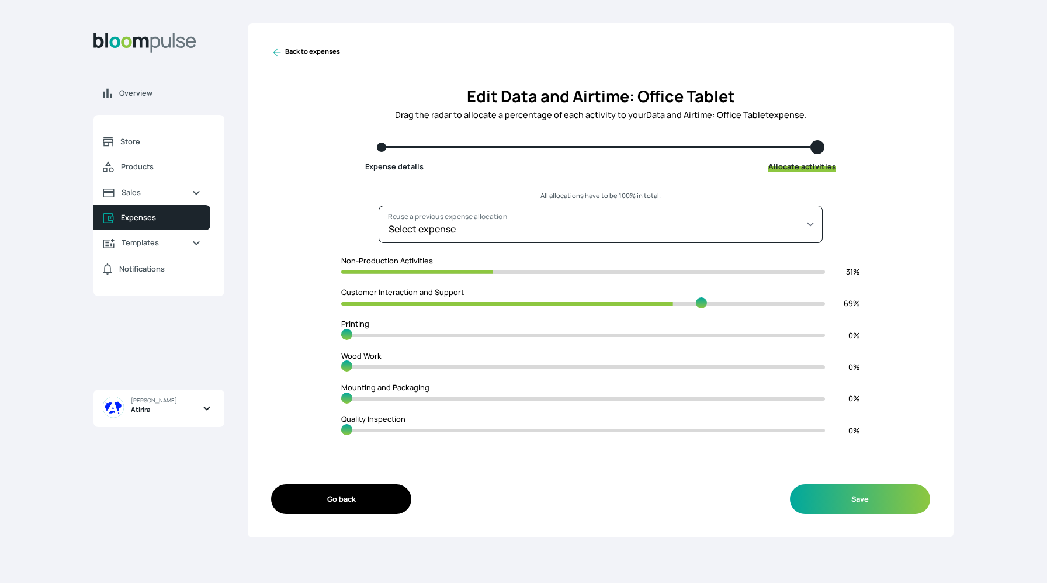
type input "24"
type input "76"
type input "23"
type input "77"
type input "22"
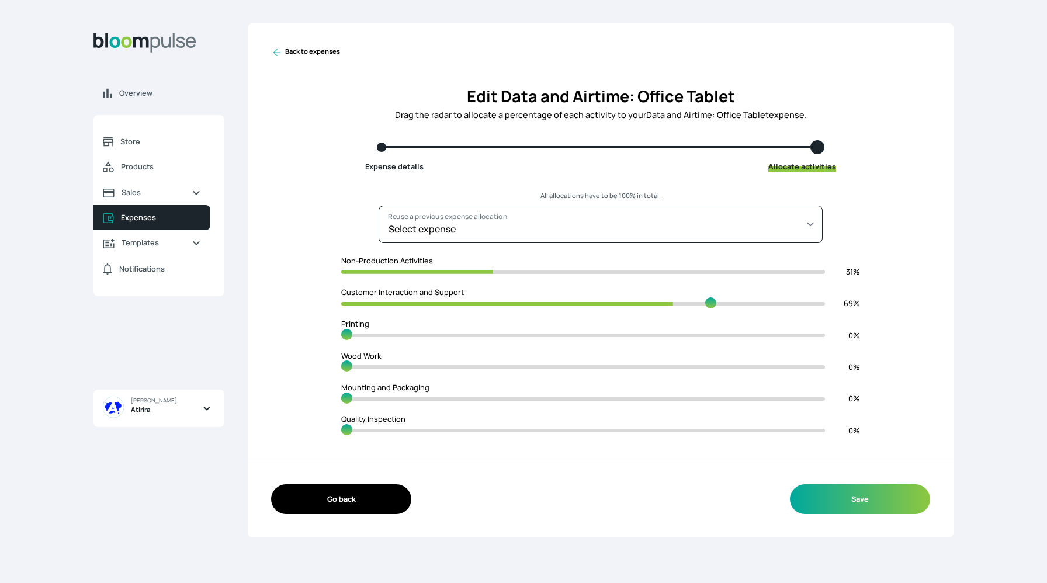
type input "78"
type input "21"
type input "79"
type input "20"
type input "80"
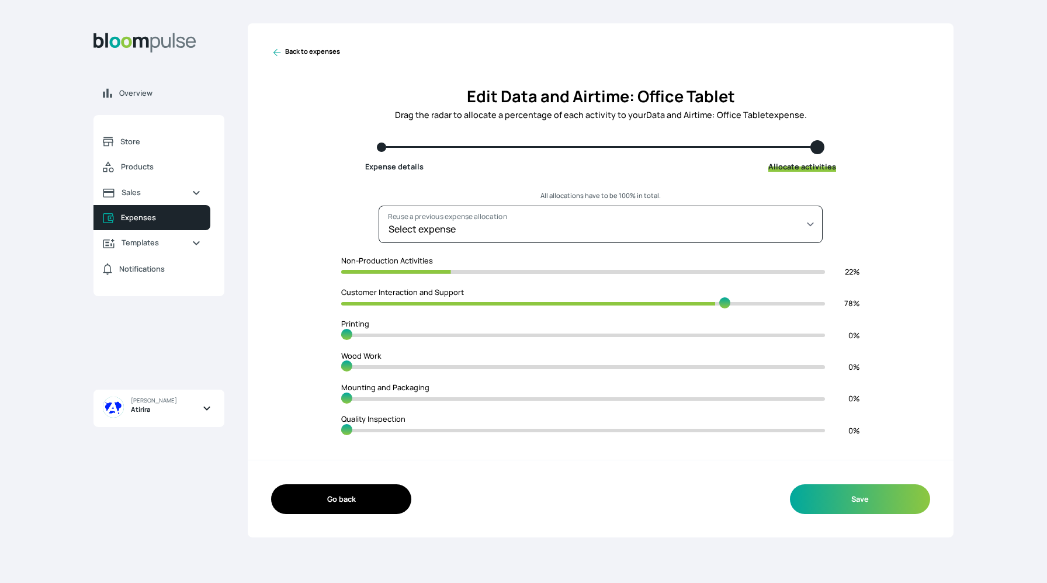
type input "19"
type input "81"
type input "18"
type input "82"
type input "17"
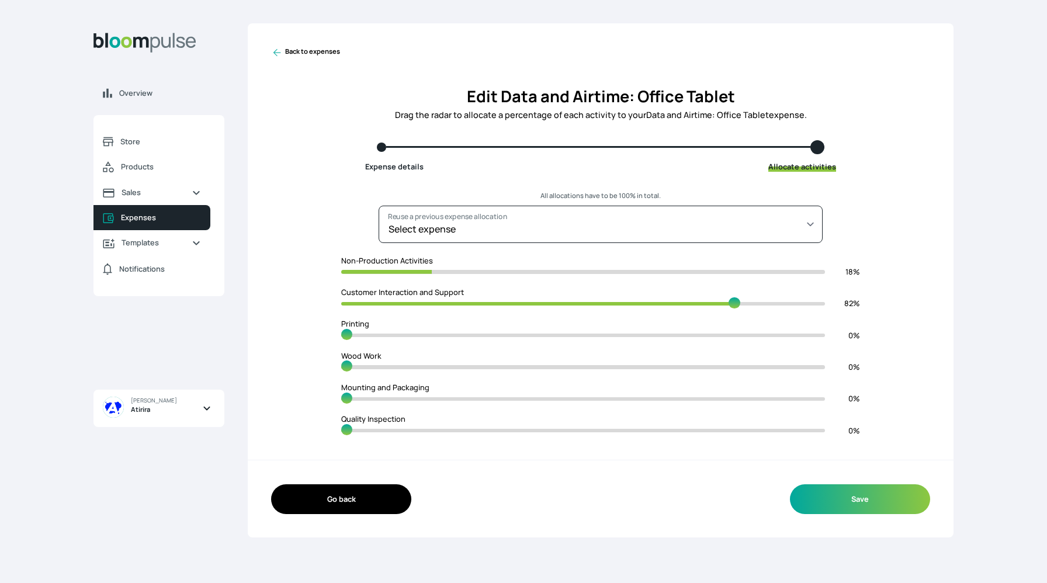
type input "83"
type input "16"
type input "84"
type input "15"
type input "85"
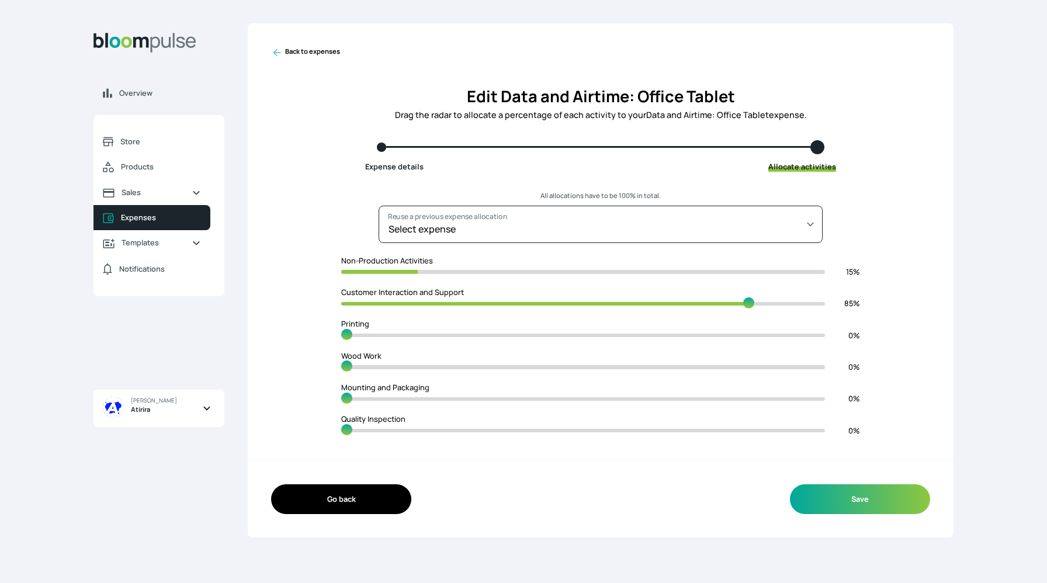
type input "14"
type input "86"
type input "13"
type input "87"
type input "12"
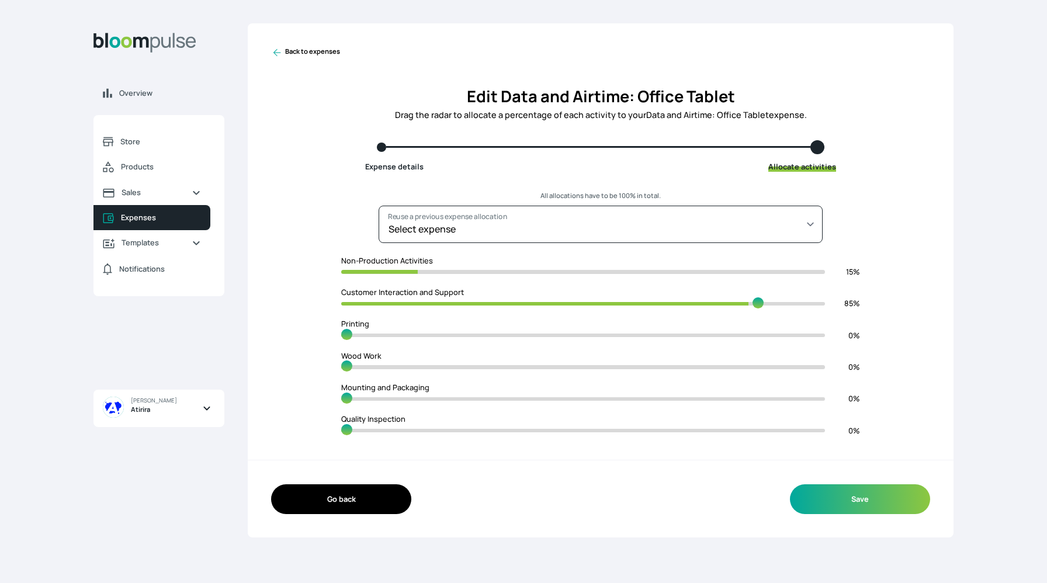
type input "88"
type input "13"
type input "87"
type input "14"
type input "86"
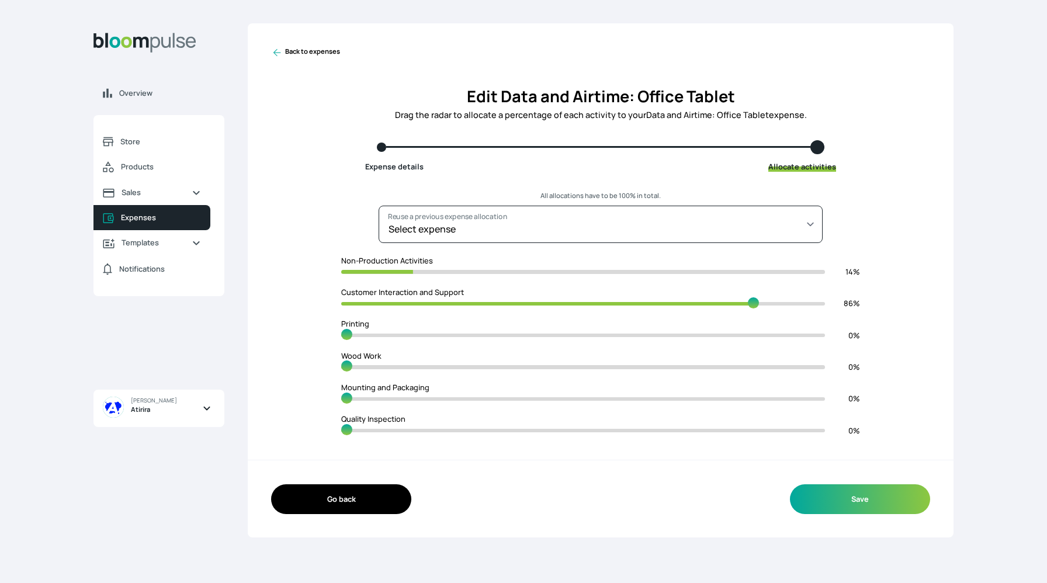
type input "13"
type input "87"
type input "12"
type input "88"
type input "11"
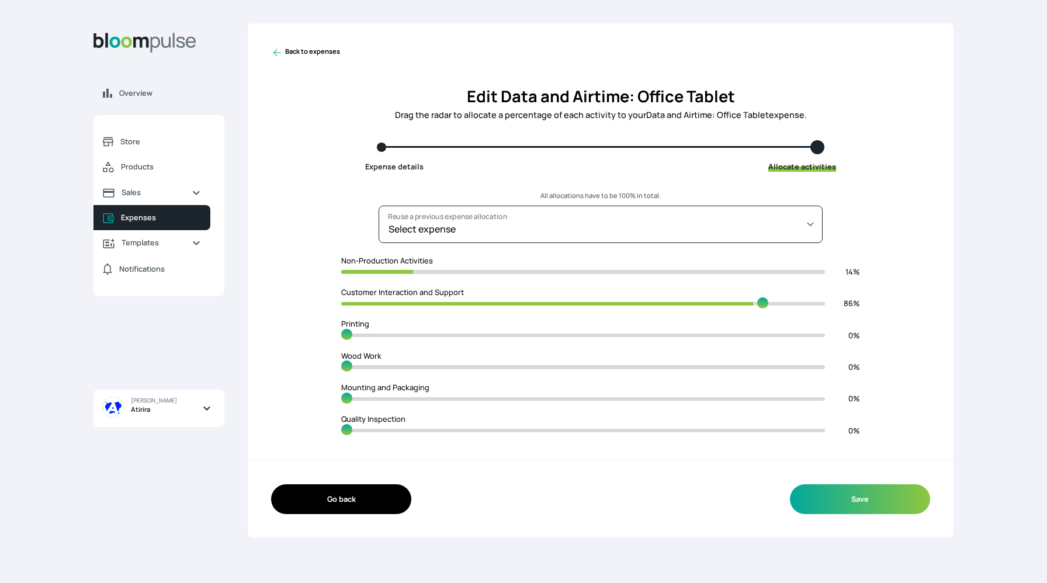
type input "89"
type input "10"
type input "90"
type input "9"
type input "91"
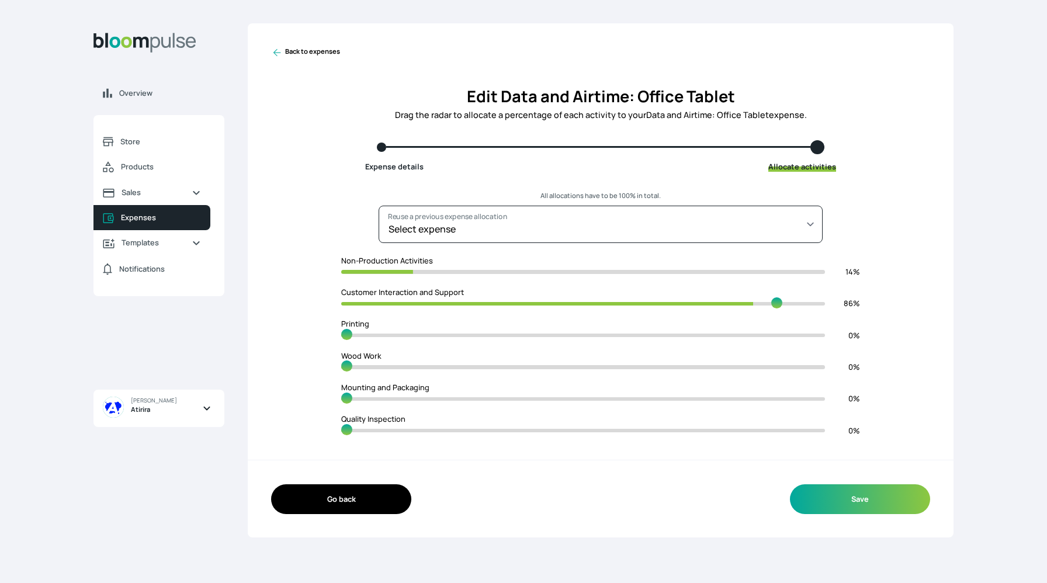
type input "8"
type input "92"
type input "6"
type input "94"
type input "5"
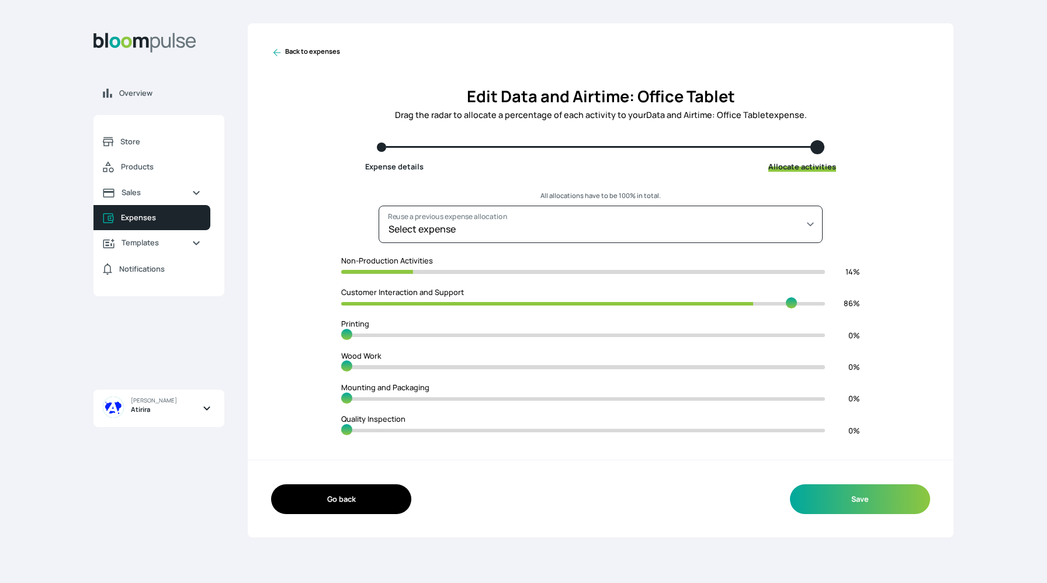
type input "95"
type input "4"
type input "96"
type input "3"
type input "97"
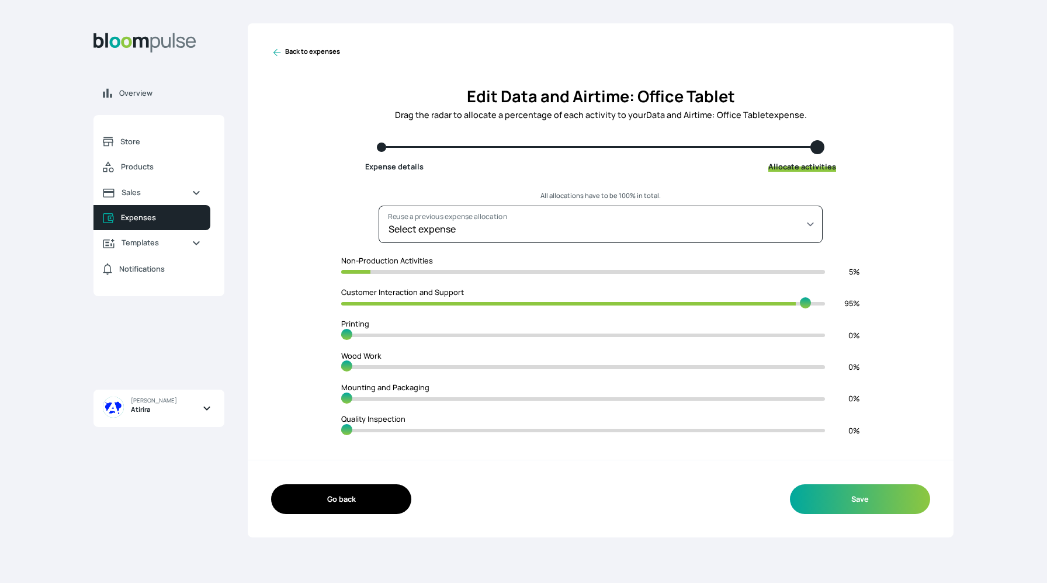
type input "2"
type input "98"
type input "1"
type input "99"
type input "0"
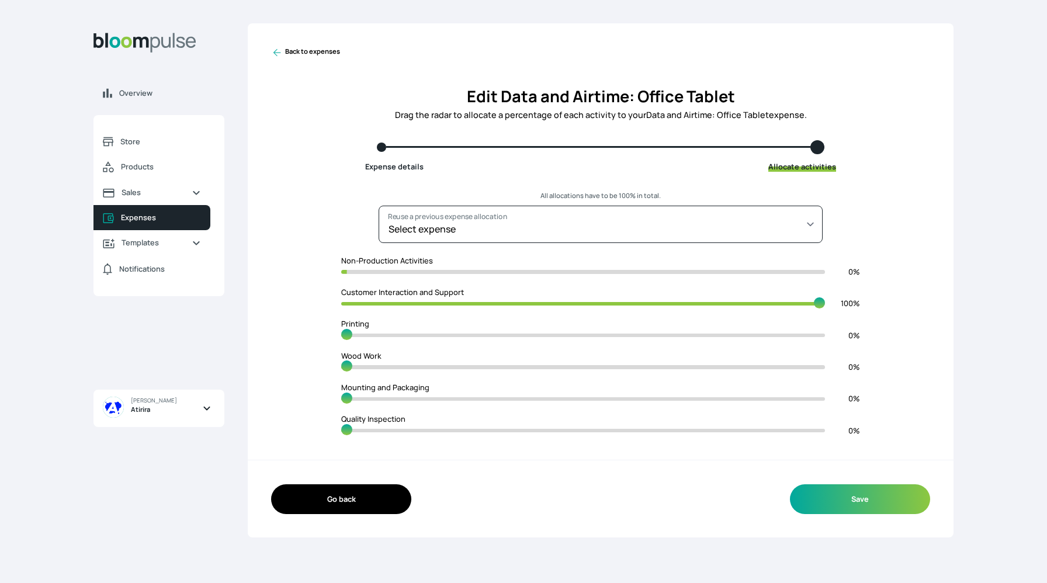
drag, startPoint x: 346, startPoint y: 301, endPoint x: 861, endPoint y: 311, distance: 515.3
click at [825, 309] on input "range" at bounding box center [583, 303] width 484 height 11
click at [855, 494] on button "Save" at bounding box center [860, 499] width 140 height 30
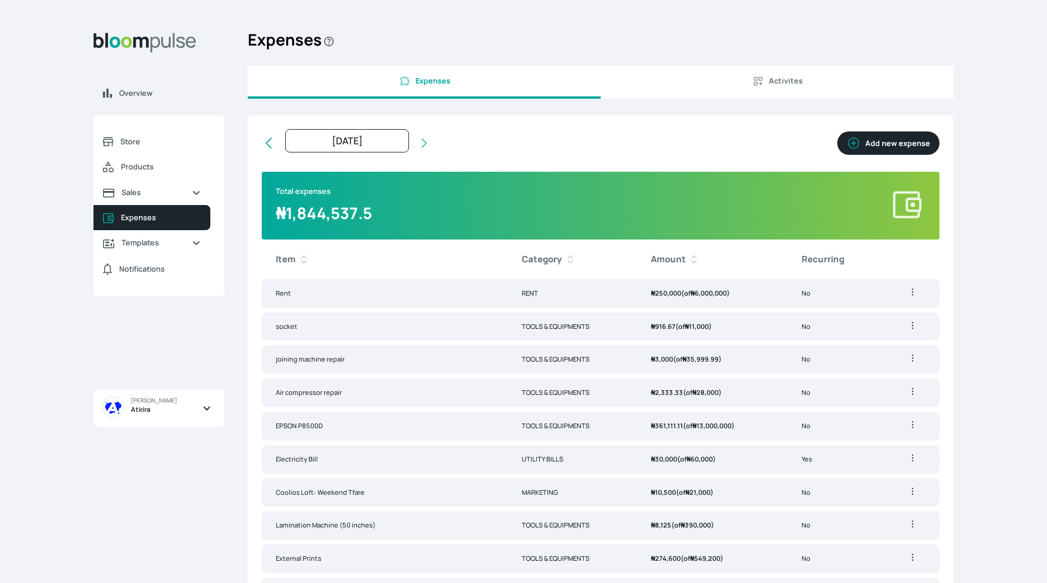
click at [840, 35] on h2 "Expenses" at bounding box center [601, 44] width 706 height 43
